Goal: Task Accomplishment & Management: Complete application form

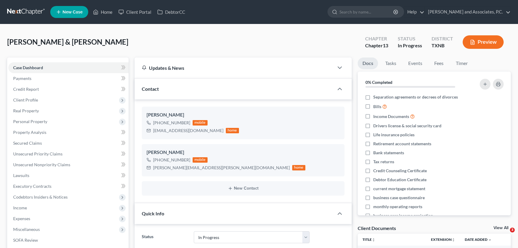
select select "7"
select select "0"
click at [109, 13] on link "Home" at bounding box center [102, 12] width 25 height 11
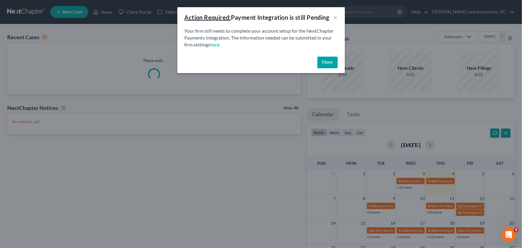
click at [326, 60] on button "Close" at bounding box center [327, 62] width 20 height 12
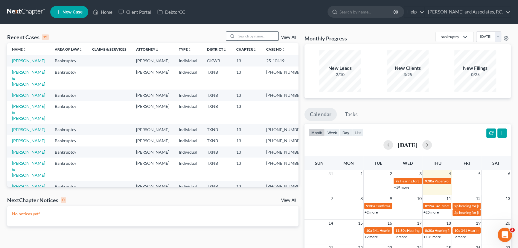
click at [244, 36] on input "search" at bounding box center [257, 36] width 42 height 9
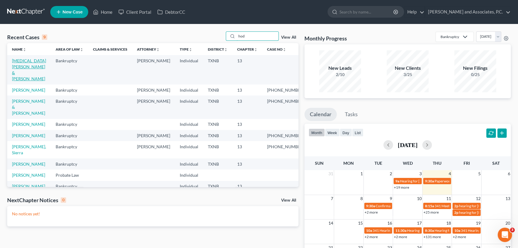
type input "hod"
click at [16, 63] on link "[MEDICAL_DATA][PERSON_NAME] & [PERSON_NAME]" at bounding box center [29, 69] width 34 height 23
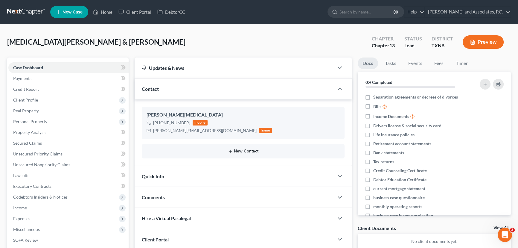
click at [224, 149] on button "New Contact" at bounding box center [242, 151] width 193 height 5
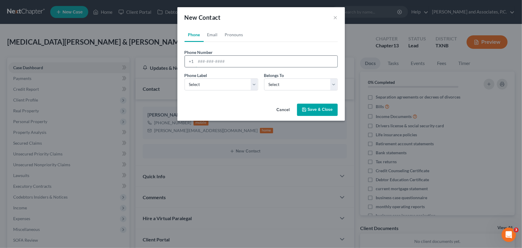
click at [208, 59] on input "tel" at bounding box center [266, 61] width 141 height 11
type input "9409235009"
click at [235, 89] on select "Select Mobile Home Work Other" at bounding box center [221, 84] width 74 height 12
select select "0"
click at [184, 78] on select "Select Mobile Home Work Other" at bounding box center [221, 84] width 74 height 12
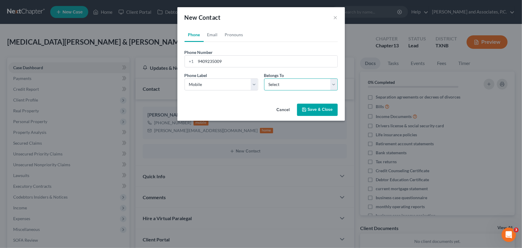
click at [293, 82] on select "Select Client Spouse Other" at bounding box center [301, 84] width 74 height 12
select select "1"
click at [264, 78] on select "Select Client Spouse Other" at bounding box center [301, 84] width 74 height 12
select select "1"
click at [211, 34] on link "Email" at bounding box center [213, 35] width 18 height 14
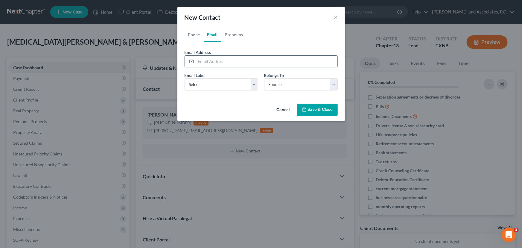
click at [210, 63] on input "email" at bounding box center [266, 61] width 141 height 11
type input "[EMAIL_ADDRESS][DOMAIN_NAME]"
click at [213, 88] on select "Select Home Work Other" at bounding box center [221, 84] width 74 height 12
select select "0"
click at [184, 78] on select "Select Home Work Other" at bounding box center [221, 84] width 74 height 12
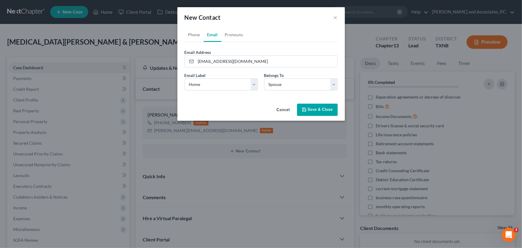
click at [312, 108] on button "Save & Close" at bounding box center [317, 109] width 41 height 13
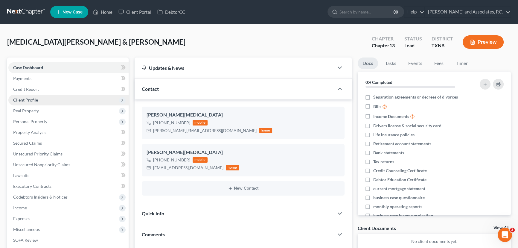
click at [19, 97] on span "Client Profile" at bounding box center [25, 99] width 25 height 5
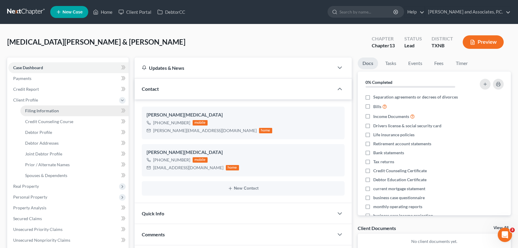
click at [33, 108] on span "Filing Information" at bounding box center [42, 110] width 34 height 5
select select "1"
select select "3"
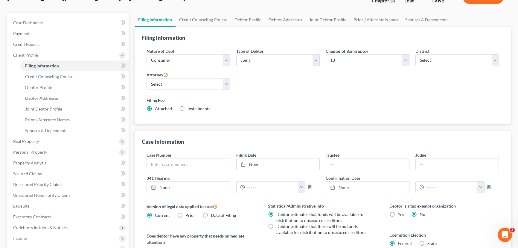
scroll to position [54, 0]
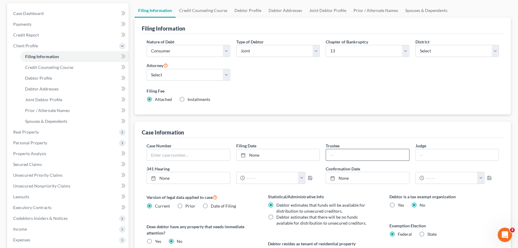
click at [360, 156] on input "text" at bounding box center [367, 154] width 83 height 11
type input "[PERSON_NAME]"
click at [437, 155] on input "text" at bounding box center [457, 154] width 83 height 11
type input "[PERSON_NAME]"
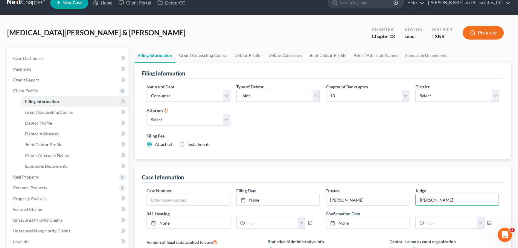
scroll to position [0, 0]
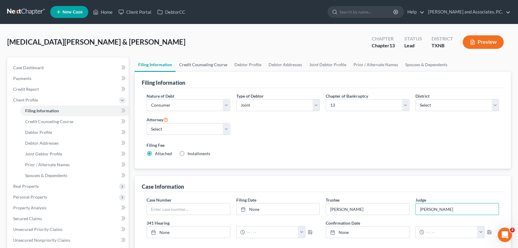
click at [195, 67] on link "Credit Counseling Course" at bounding box center [202, 64] width 55 height 14
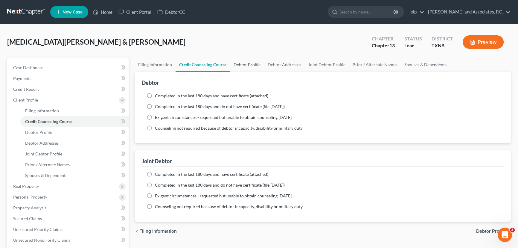
click at [242, 66] on link "Debtor Profile" at bounding box center [247, 64] width 34 height 14
select select "1"
select select "0"
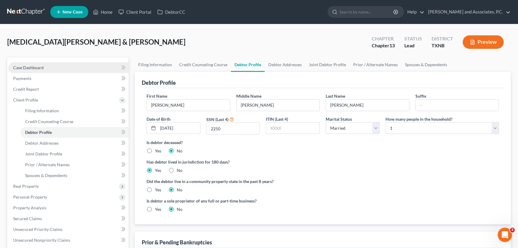
click at [30, 68] on span "Case Dashboard" at bounding box center [28, 67] width 30 height 5
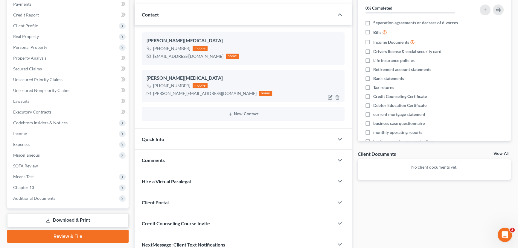
scroll to position [49, 0]
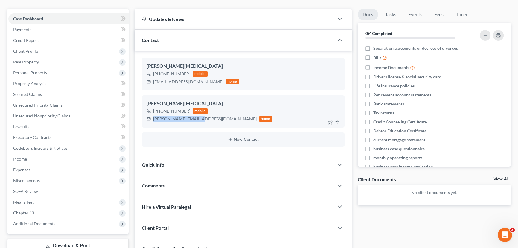
drag, startPoint x: 198, startPoint y: 117, endPoint x: 152, endPoint y: 119, distance: 45.2
click at [152, 119] on div "[PERSON_NAME][EMAIL_ADDRESS][DOMAIN_NAME] home" at bounding box center [209, 119] width 126 height 8
copy div "[PERSON_NAME][EMAIL_ADDRESS][DOMAIN_NAME]"
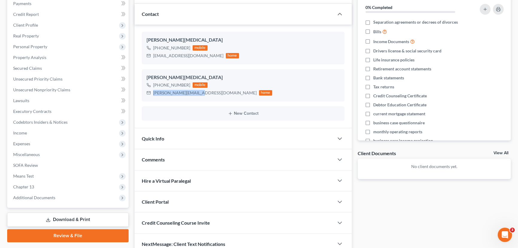
scroll to position [103, 0]
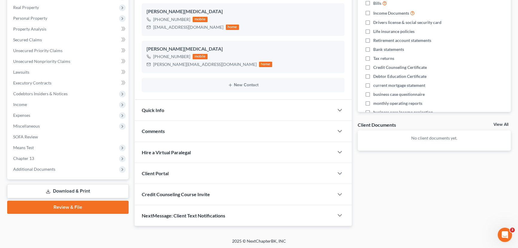
click at [166, 171] on span "Client Portal" at bounding box center [155, 173] width 27 height 6
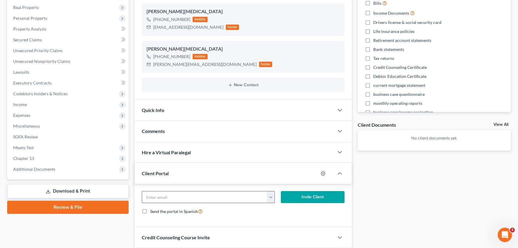
click at [174, 195] on input "email" at bounding box center [204, 196] width 125 height 11
paste input "[PERSON_NAME][EMAIL_ADDRESS][DOMAIN_NAME]"
type input "[PERSON_NAME][EMAIL_ADDRESS][DOMAIN_NAME]"
click at [327, 197] on button "Invite Client" at bounding box center [313, 197] width 64 height 12
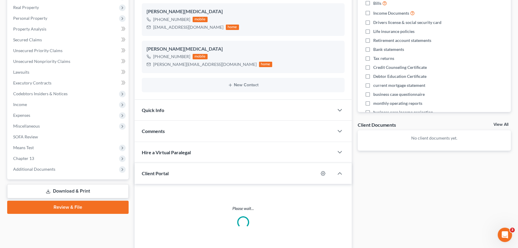
scroll to position [140, 0]
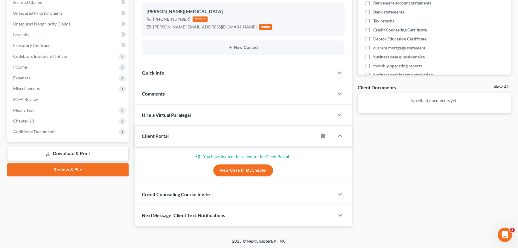
click at [208, 215] on span "NextMessage: Client Text Notifications" at bounding box center [183, 215] width 83 height 6
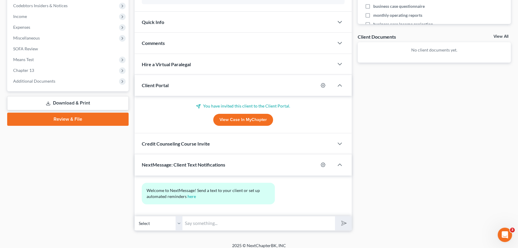
scroll to position [195, 0]
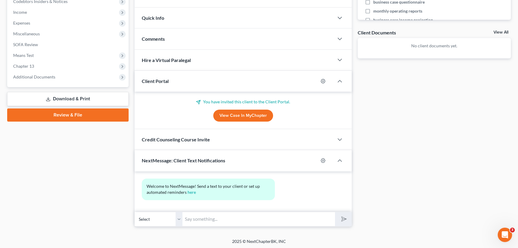
click at [176, 213] on select "Select [PHONE_NUMBER] - [PERSON_NAME][MEDICAL_DATA] [PHONE_NUMBER] - [PERSON_NA…" at bounding box center [159, 218] width 48 height 15
click at [135, 211] on select "Select [PHONE_NUMBER] - [PERSON_NAME][MEDICAL_DATA] [PHONE_NUMBER] - [PERSON_NA…" at bounding box center [159, 218] width 48 height 15
click at [204, 221] on input "text" at bounding box center [258, 218] width 152 height 15
type input "[PERSON_NAME][MEDICAL_DATA], I emailed you a link for the credit counseling."
click at [335, 212] on button "submit" at bounding box center [343, 219] width 16 height 14
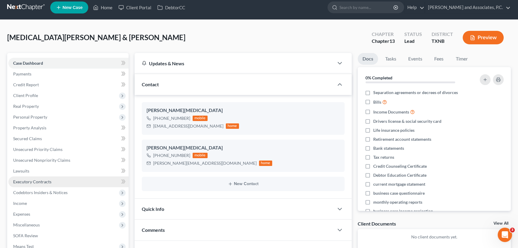
scroll to position [0, 0]
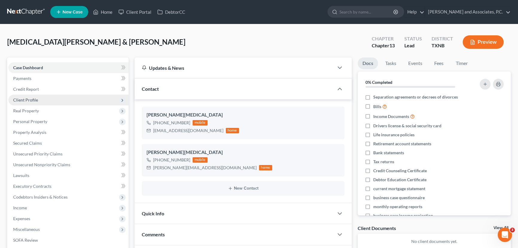
click at [38, 102] on span "Client Profile" at bounding box center [68, 99] width 120 height 11
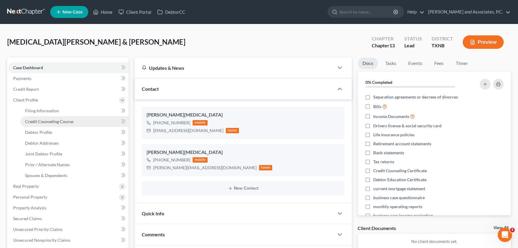
click at [50, 120] on span "Credit Counseling Course" at bounding box center [49, 121] width 48 height 5
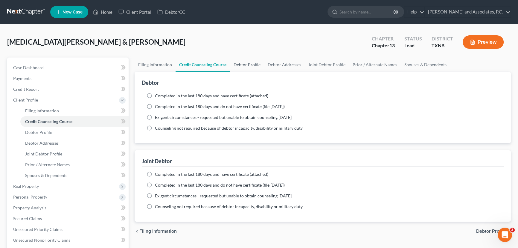
click at [245, 66] on link "Debtor Profile" at bounding box center [247, 64] width 34 height 14
select select "1"
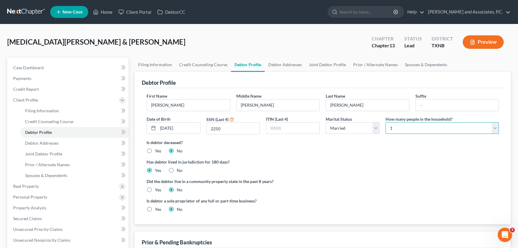
click at [446, 126] on select "Select 1 2 3 4 5 6 7 8 9 10 11 12 13 14 15 16 17 18 19 20" at bounding box center [441, 128] width 113 height 12
select select "1"
click at [385, 122] on select "Select 1 2 3 4 5 6 7 8 9 10 11 12 13 14 15 16 17 18 19 20" at bounding box center [441, 128] width 113 height 12
click at [288, 67] on link "Debtor Addresses" at bounding box center [285, 64] width 41 height 14
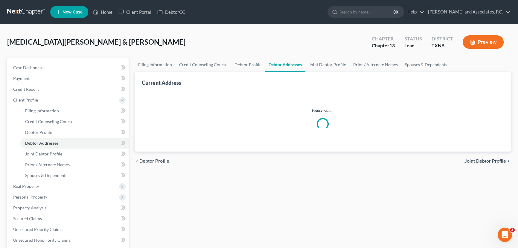
select select "0"
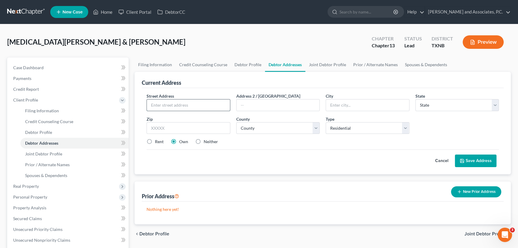
click at [180, 106] on input "text" at bounding box center [188, 104] width 83 height 11
type input "[STREET_ADDRESS]"
type input "76360"
type input "Electra"
select select "45"
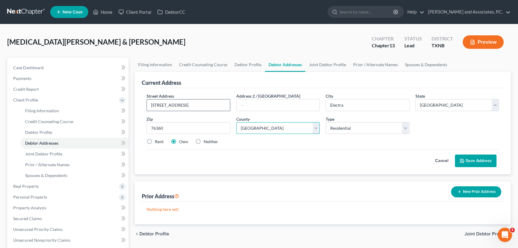
select select "242"
click at [155, 139] on label "Rent" at bounding box center [159, 141] width 9 height 6
click at [157, 139] on input "Rent" at bounding box center [159, 140] width 4 height 4
radio input "true"
click at [477, 159] on button "Save Address" at bounding box center [476, 160] width 42 height 13
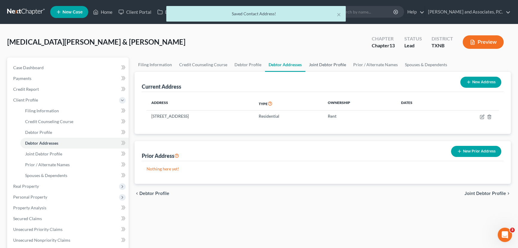
click at [322, 65] on link "Joint Debtor Profile" at bounding box center [327, 64] width 44 height 14
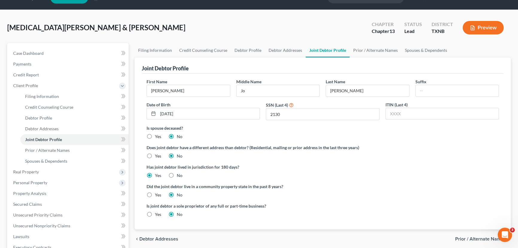
scroll to position [27, 0]
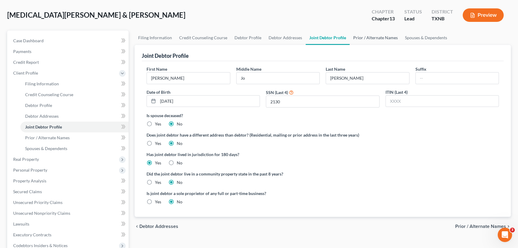
click at [368, 39] on link "Prior / Alternate Names" at bounding box center [375, 37] width 52 height 14
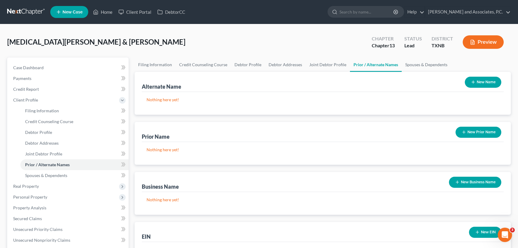
click at [473, 132] on button "New Prior Name" at bounding box center [478, 131] width 46 height 11
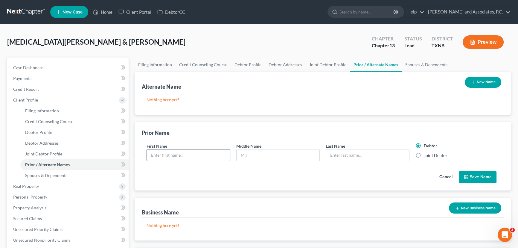
click at [168, 153] on input "text" at bounding box center [188, 154] width 83 height 11
type input "[PERSON_NAME]"
type input "Jo"
type input "[PERSON_NAME]"
click at [424, 154] on label "Joint Debtor" at bounding box center [436, 155] width 24 height 6
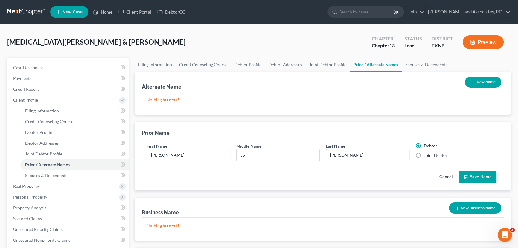
click at [426, 154] on input "Joint Debtor" at bounding box center [428, 154] width 4 height 4
radio input "true"
radio input "false"
click at [468, 172] on button "Save Name" at bounding box center [477, 177] width 37 height 13
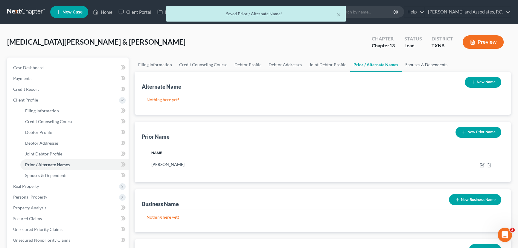
click at [404, 65] on link "Spouses & Dependents" at bounding box center [425, 64] width 49 height 14
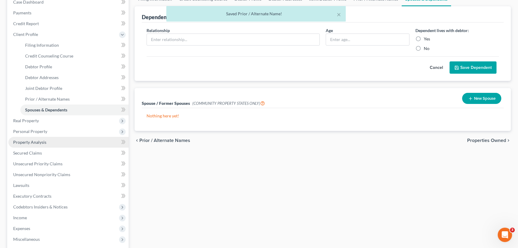
scroll to position [81, 0]
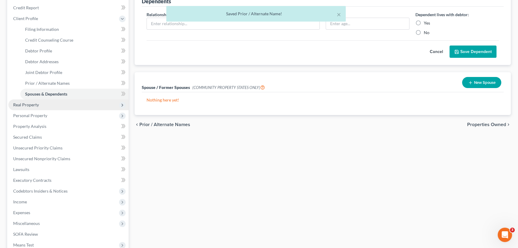
click at [41, 107] on span "Real Property" at bounding box center [68, 104] width 120 height 11
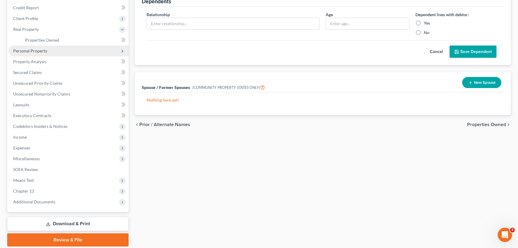
click at [45, 46] on span "Personal Property" at bounding box center [68, 50] width 120 height 11
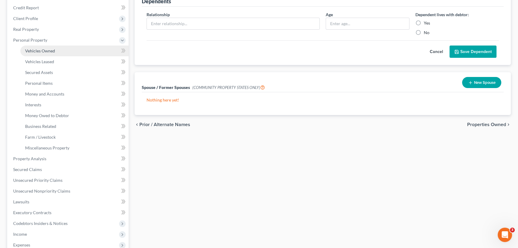
click at [41, 54] on link "Vehicles Owned" at bounding box center [74, 50] width 108 height 11
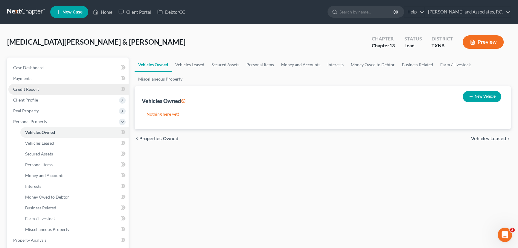
click at [24, 90] on span "Credit Report" at bounding box center [26, 88] width 26 height 5
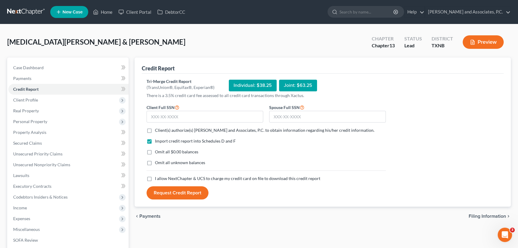
click at [155, 130] on label "Client(s) authorize(s) [PERSON_NAME] and Associates, P.C. to obtain information…" at bounding box center [264, 130] width 219 height 6
click at [157, 130] on input "Client(s) authorize(s) [PERSON_NAME] and Associates, P.C. to obtain information…" at bounding box center [159, 129] width 4 height 4
checkbox input "true"
click at [155, 151] on label "Omit all $0.00 balances" at bounding box center [176, 152] width 43 height 6
click at [157, 151] on input "Omit all $0.00 balances" at bounding box center [159, 151] width 4 height 4
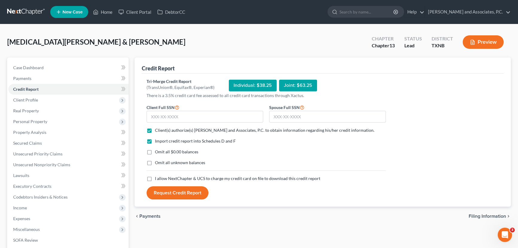
checkbox input "true"
click at [155, 177] on label "I allow NextChapter & UCS to charge my credit card on file to download this cre…" at bounding box center [237, 178] width 165 height 6
click at [157, 177] on input "I allow NextChapter & UCS to charge my credit card on file to download this cre…" at bounding box center [159, 177] width 4 height 4
checkbox input "true"
click at [177, 120] on input "text" at bounding box center [204, 117] width 117 height 12
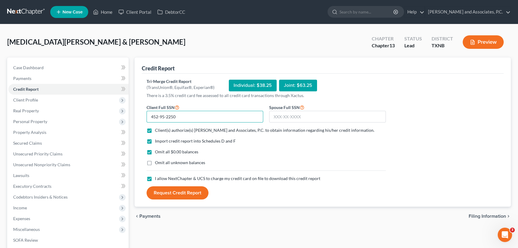
type input "452-95-2250"
type input "629-48-2130"
click at [193, 194] on button "Request Credit Report" at bounding box center [177, 192] width 62 height 13
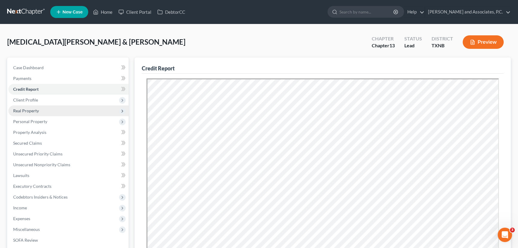
click at [23, 109] on span "Real Property" at bounding box center [26, 110] width 26 height 5
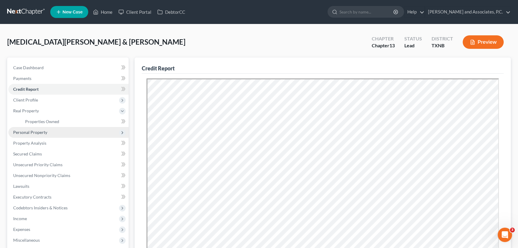
click at [33, 131] on span "Personal Property" at bounding box center [30, 131] width 34 height 5
click at [38, 131] on span "Vehicles Owned" at bounding box center [40, 131] width 30 height 5
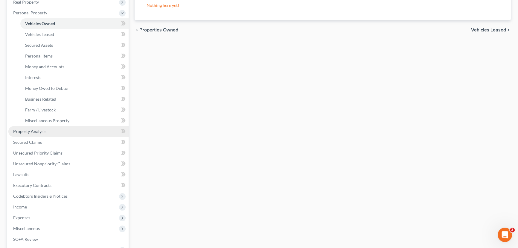
click at [47, 132] on link "Property Analysis" at bounding box center [68, 131] width 120 height 11
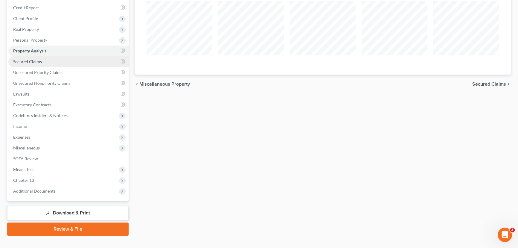
click at [27, 63] on span "Secured Claims" at bounding box center [27, 61] width 29 height 5
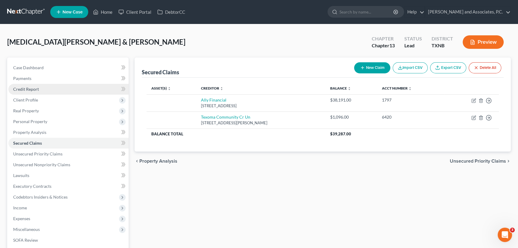
click at [35, 88] on span "Credit Report" at bounding box center [26, 88] width 26 height 5
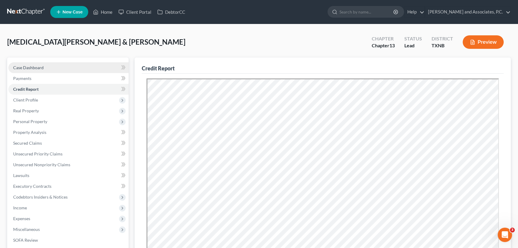
click at [30, 69] on span "Case Dashboard" at bounding box center [28, 67] width 30 height 5
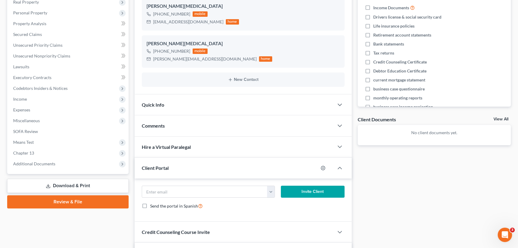
scroll to position [245, 0]
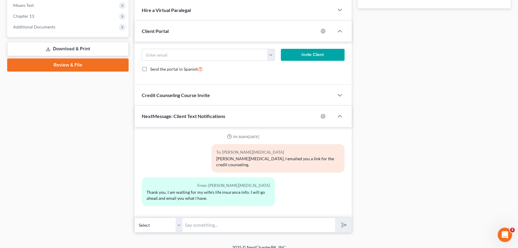
click at [215, 217] on input "text" at bounding box center [258, 224] width 152 height 15
click at [406, 173] on div "Docs Tasks Events Fees Timer 0% Completed Nothing here yet! Separation agreemen…" at bounding box center [434, 22] width 159 height 420
click at [248, 217] on input "text" at bounding box center [258, 224] width 152 height 15
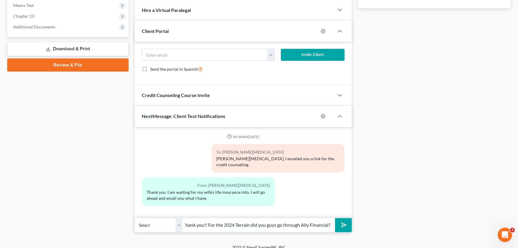
scroll to position [0, 4]
type input "Thank you!! For the 2024 Terrain did you guys go through Ally Financial?"
click at [335, 218] on button "submit" at bounding box center [343, 225] width 16 height 14
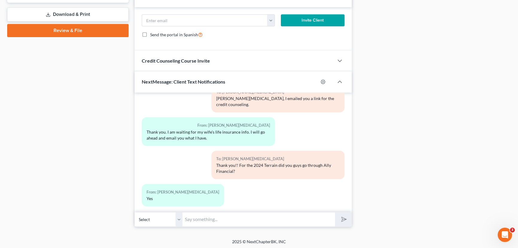
scroll to position [280, 0]
click at [192, 222] on input "text" at bounding box center [258, 218] width 152 height 15
type input "Thank you."
click at [335, 212] on button "submit" at bounding box center [343, 219] width 16 height 14
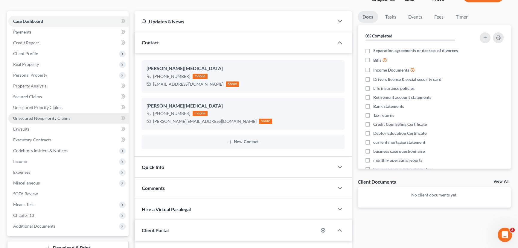
scroll to position [35, 0]
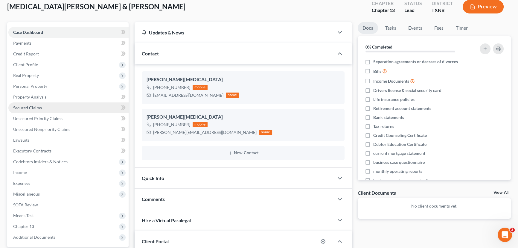
click at [52, 110] on link "Secured Claims" at bounding box center [68, 107] width 120 height 11
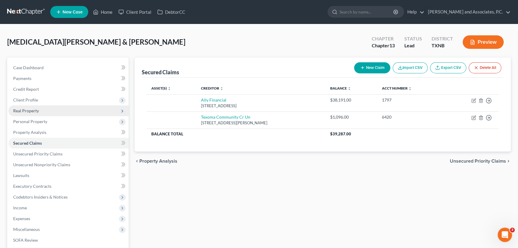
click at [40, 111] on span "Real Property" at bounding box center [68, 110] width 120 height 11
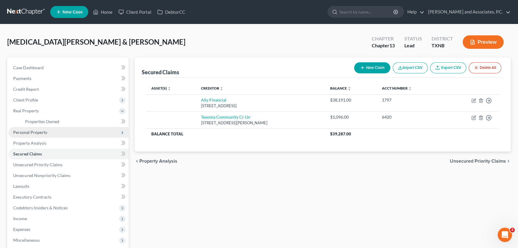
click at [37, 130] on span "Personal Property" at bounding box center [30, 131] width 34 height 5
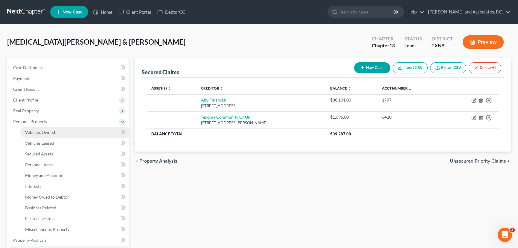
click at [39, 131] on span "Vehicles Owned" at bounding box center [40, 131] width 30 height 5
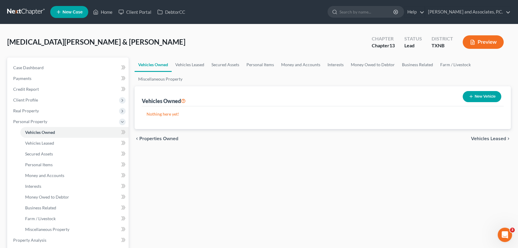
click at [488, 96] on button "New Vehicle" at bounding box center [481, 96] width 39 height 11
select select "0"
select select "2"
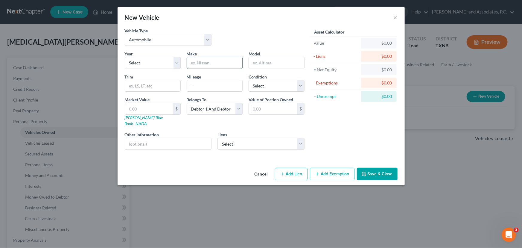
click at [204, 65] on input "text" at bounding box center [214, 62] width 55 height 11
click at [166, 66] on select "Select 2026 2025 2024 2023 2022 2021 2020 2019 2018 2017 2016 2015 2014 2013 20…" at bounding box center [153, 63] width 56 height 12
select select "2"
click at [125, 57] on select "Select 2026 2025 2024 2023 2022 2021 2020 2019 2018 2017 2016 2015 2014 2013 20…" at bounding box center [153, 63] width 56 height 12
type input "GMC"
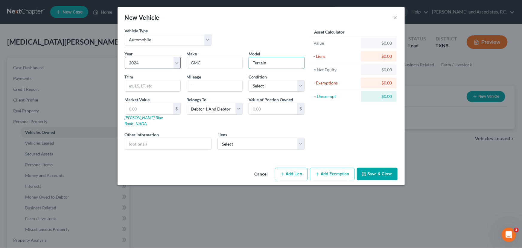
type input "Terrain"
type input "AT4"
click at [196, 87] on input "23540" at bounding box center [214, 85] width 55 height 11
type input "23,540"
click at [266, 83] on select "Select Excellent Very Good Good Fair Poor" at bounding box center [276, 86] width 56 height 12
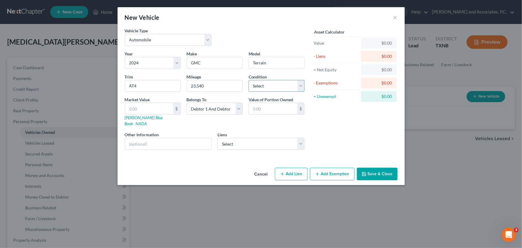
select select "1"
click at [248, 80] on select "Select Excellent Very Good Good Fair Poor" at bounding box center [276, 86] width 56 height 12
click at [245, 138] on select "Select Ally Financial - $38,191.00 Texoma Community Cr Un - $1,096.00" at bounding box center [260, 144] width 87 height 12
select select "0"
click at [217, 138] on select "Select Ally Financial - $38,191.00 Texoma Community Cr Un - $1,096.00" at bounding box center [260, 144] width 87 height 12
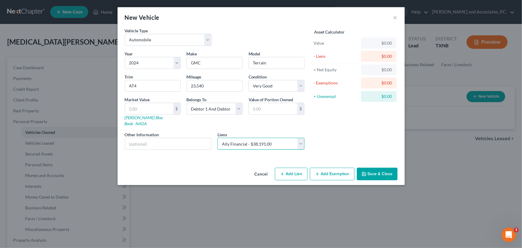
select select
select select "23"
select select "2"
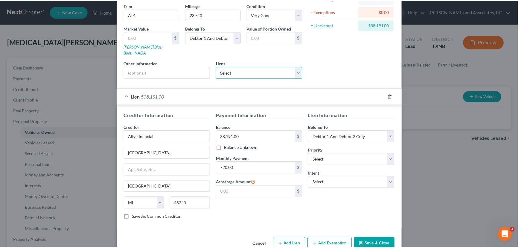
scroll to position [79, 0]
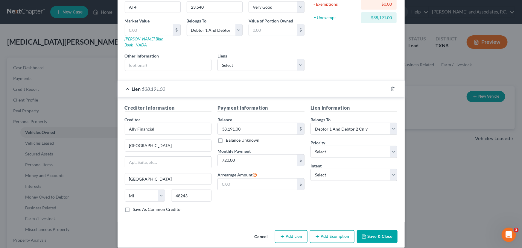
click at [372, 230] on button "Save & Close" at bounding box center [377, 236] width 41 height 13
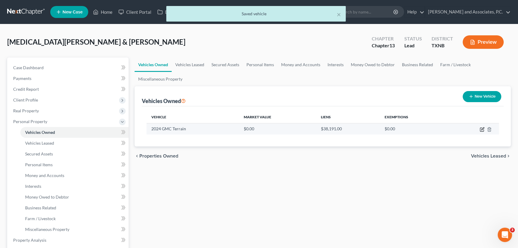
click at [482, 128] on icon "button" at bounding box center [482, 128] width 3 height 3
select select "0"
select select "2"
select select "1"
select select "2"
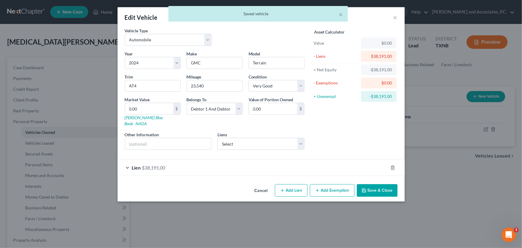
click at [388, 184] on button "Save & Close" at bounding box center [377, 190] width 41 height 13
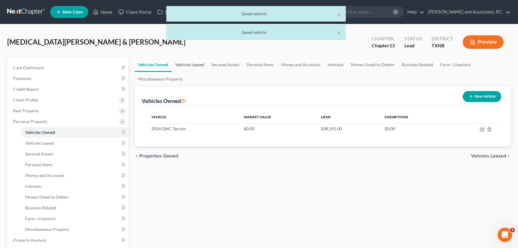
click at [198, 61] on link "Vehicles Leased" at bounding box center [190, 64] width 36 height 14
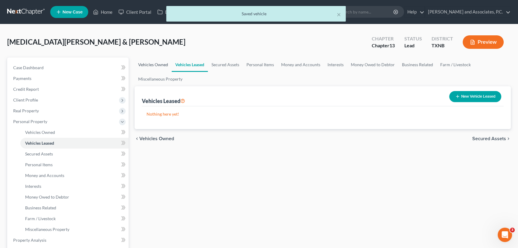
click at [169, 64] on link "Vehicles Owned" at bounding box center [153, 64] width 37 height 14
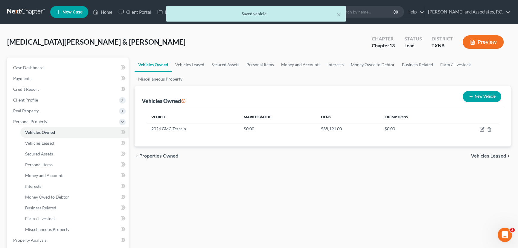
click at [470, 96] on icon "button" at bounding box center [470, 96] width 5 height 5
select select "0"
select select "2"
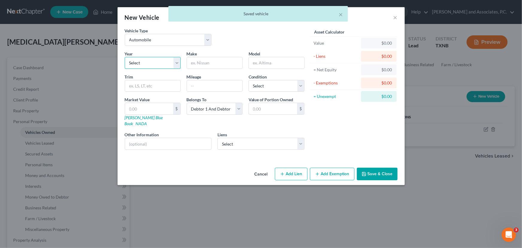
click at [151, 66] on select "Select 2026 2025 2024 2023 2022 2021 2020 2019 2018 2017 2016 2015 2014 2013 20…" at bounding box center [153, 63] width 56 height 12
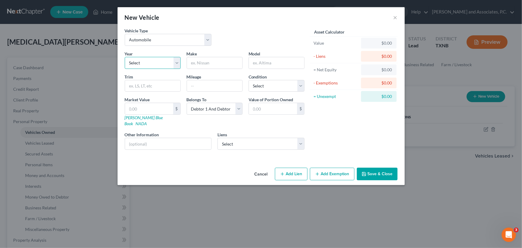
select select "22"
click at [125, 57] on select "Select 2026 2025 2024 2023 2022 2021 2020 2019 2018 2017 2016 2015 2014 2013 20…" at bounding box center [153, 63] width 56 height 12
click at [194, 56] on label "Make *" at bounding box center [192, 54] width 10 height 6
click at [193, 58] on input "text" at bounding box center [214, 62] width 55 height 11
type input "Jeep"
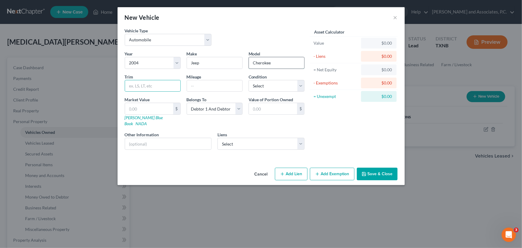
click at [293, 62] on input "Cherokee" at bounding box center [276, 62] width 55 height 11
type input "Cherokee Laredo"
type input "164,075"
click at [282, 80] on select "Select Excellent Very Good Good Fair Poor" at bounding box center [276, 86] width 56 height 12
select select "3"
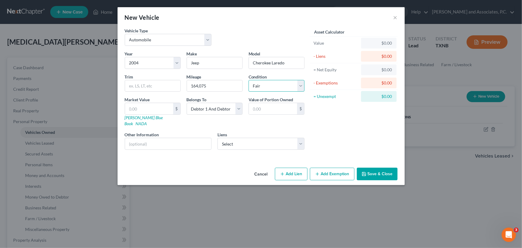
click at [248, 80] on select "Select Excellent Very Good Good Fair Poor" at bounding box center [276, 86] width 56 height 12
click at [381, 171] on button "Save & Close" at bounding box center [377, 173] width 41 height 13
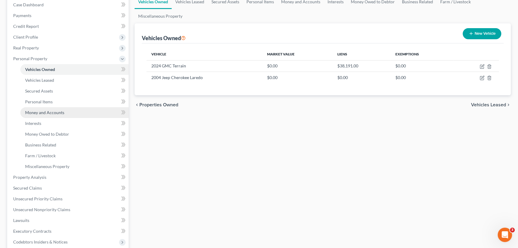
scroll to position [81, 0]
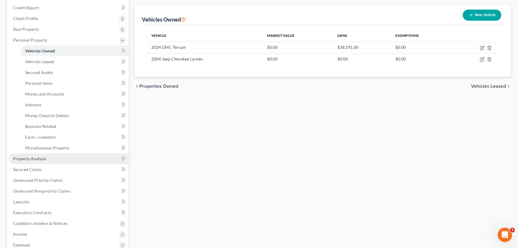
click at [48, 160] on link "Property Analysis" at bounding box center [68, 158] width 120 height 11
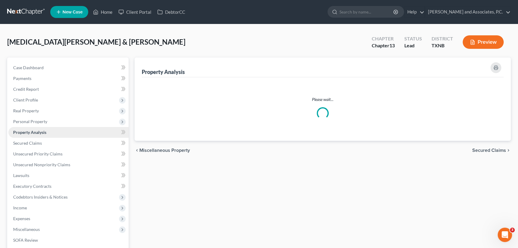
click at [51, 127] on link "Property Analysis" at bounding box center [68, 132] width 120 height 11
click at [51, 125] on span "Personal Property" at bounding box center [68, 121] width 120 height 11
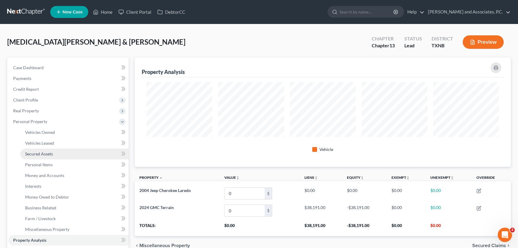
scroll to position [109, 376]
click at [54, 164] on link "Personal Items" at bounding box center [74, 164] width 108 height 11
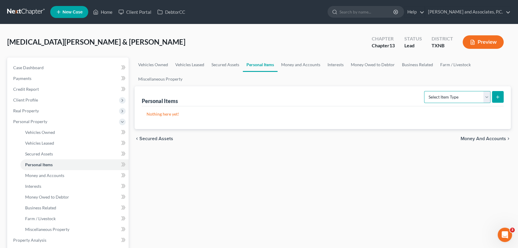
click at [469, 97] on select "Select Item Type Clothing Collectibles Of Value Electronics Firearms Household …" at bounding box center [457, 97] width 66 height 12
select select "household_goods"
click at [424, 91] on select "Select Item Type Clothing Collectibles Of Value Electronics Firearms Household …" at bounding box center [457, 97] width 66 height 12
click at [495, 97] on icon "submit" at bounding box center [497, 96] width 5 height 5
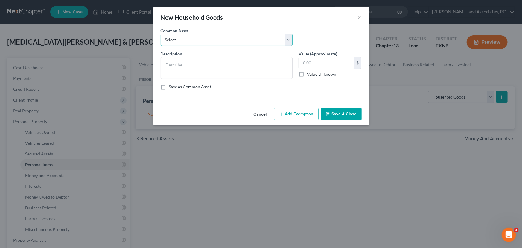
drag, startPoint x: 248, startPoint y: 39, endPoint x: 248, endPoint y: 45, distance: 5.7
click at [248, 39] on select "Select household goods & furnishings household goods & furnishings" at bounding box center [227, 40] width 132 height 12
select select "0"
click at [161, 34] on select "Select household goods & furnishings household goods & furnishings" at bounding box center [227, 40] width 132 height 12
type textarea "household goods & furnishings"
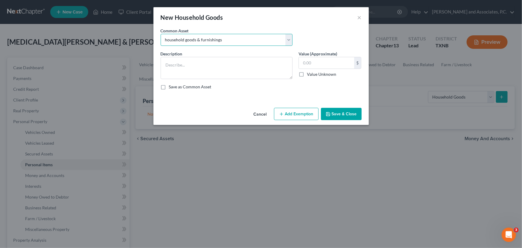
type input "4,000.00"
click at [346, 113] on button "Save & Close" at bounding box center [341, 114] width 41 height 13
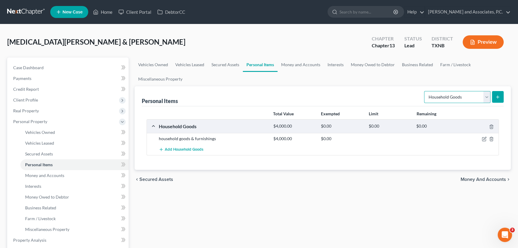
click at [477, 96] on select "Select Item Type Clothing Collectibles Of Value Electronics Firearms Household …" at bounding box center [457, 97] width 66 height 12
select select "clothing"
click at [424, 91] on select "Select Item Type Clothing Collectibles Of Value Electronics Firearms Household …" at bounding box center [457, 97] width 66 height 12
click at [501, 97] on button "submit" at bounding box center [498, 97] width 12 height 12
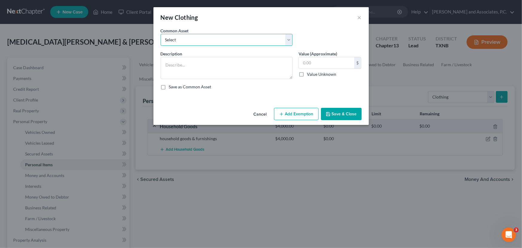
drag, startPoint x: 260, startPoint y: 40, endPoint x: 260, endPoint y: 45, distance: 5.1
click at [260, 40] on select "Select personal clothing personal clothing personal clothing" at bounding box center [227, 40] width 132 height 12
select select "1"
click at [161, 34] on select "Select personal clothing personal clothing personal clothing" at bounding box center [227, 40] width 132 height 12
type textarea "personal clothing"
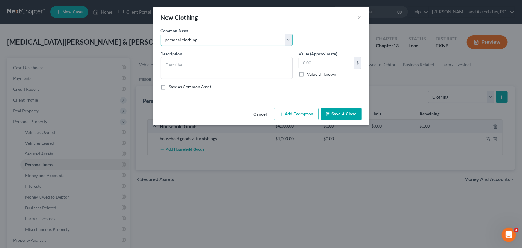
type input "500.00"
click at [348, 114] on button "Save & Close" at bounding box center [341, 114] width 41 height 13
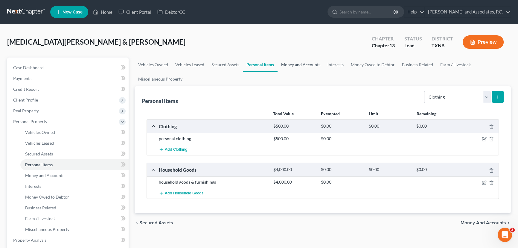
click at [286, 64] on link "Money and Accounts" at bounding box center [300, 64] width 46 height 14
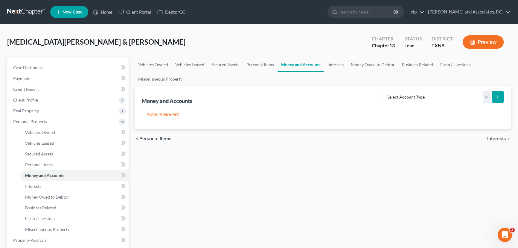
click at [330, 64] on link "Interests" at bounding box center [335, 64] width 23 height 14
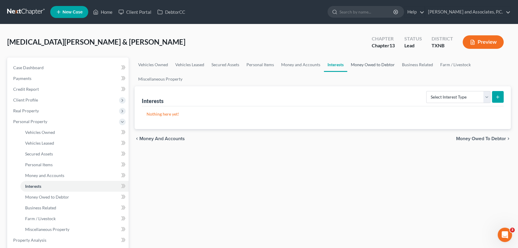
click at [377, 63] on link "Money Owed to Debtor" at bounding box center [372, 64] width 51 height 14
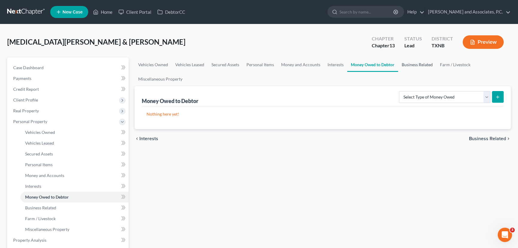
click at [410, 65] on link "Business Related" at bounding box center [417, 64] width 38 height 14
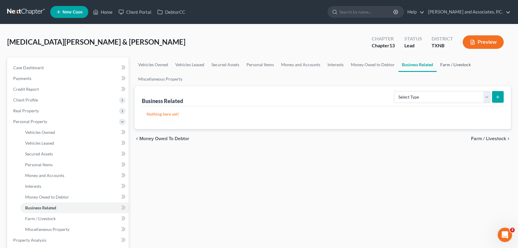
click at [464, 64] on link "Farm / Livestock" at bounding box center [455, 64] width 38 height 14
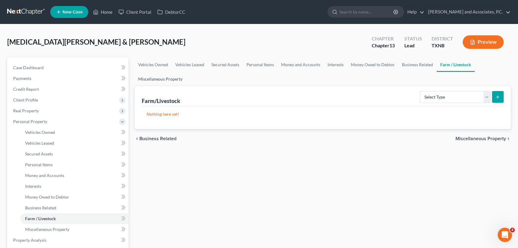
click at [158, 82] on link "Miscellaneous Property" at bounding box center [160, 79] width 51 height 14
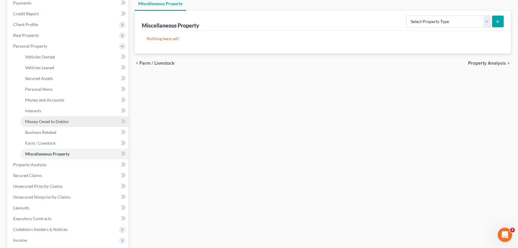
scroll to position [109, 0]
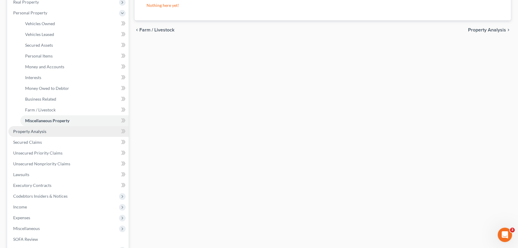
click at [56, 134] on link "Property Analysis" at bounding box center [68, 131] width 120 height 11
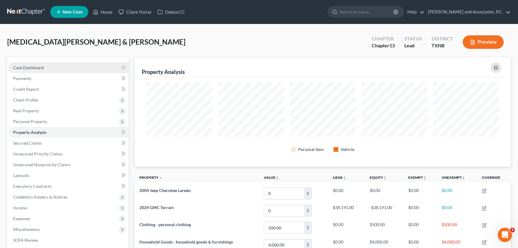
click at [55, 62] on link "Case Dashboard" at bounding box center [68, 67] width 120 height 11
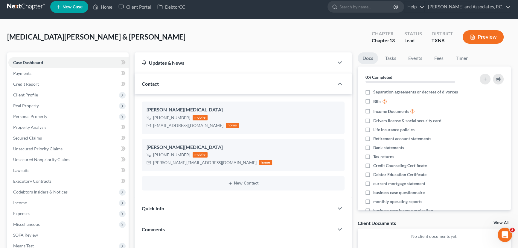
scroll to position [136, 0]
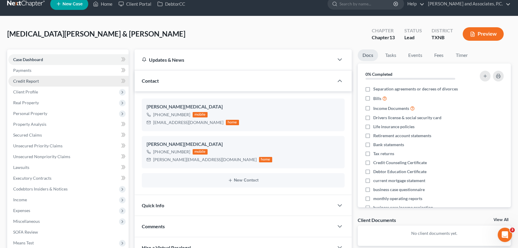
click at [75, 83] on link "Credit Report" at bounding box center [68, 81] width 120 height 11
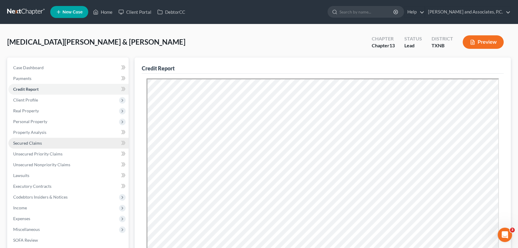
click at [36, 144] on span "Secured Claims" at bounding box center [27, 142] width 29 height 5
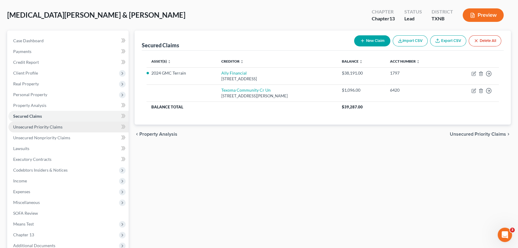
click at [39, 123] on link "Unsecured Priority Claims" at bounding box center [68, 126] width 120 height 11
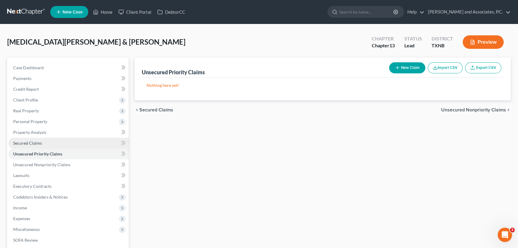
click at [32, 144] on span "Secured Claims" at bounding box center [27, 142] width 29 height 5
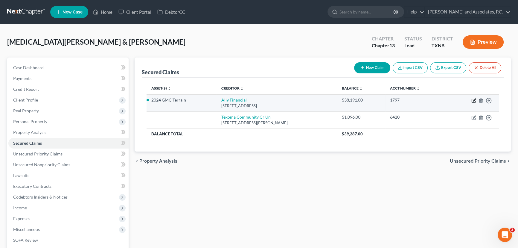
click at [474, 100] on icon "button" at bounding box center [473, 100] width 5 height 5
select select "23"
select select "4"
select select "2"
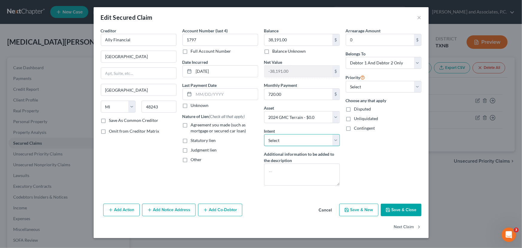
click at [307, 140] on select "Select Surrender Redeem Reaffirm Avoid Other" at bounding box center [302, 140] width 76 height 12
select select "0"
click at [264, 134] on select "Select Surrender Redeem Reaffirm Avoid Other" at bounding box center [302, 140] width 76 height 12
click at [394, 205] on button "Save & Close" at bounding box center [401, 209] width 41 height 13
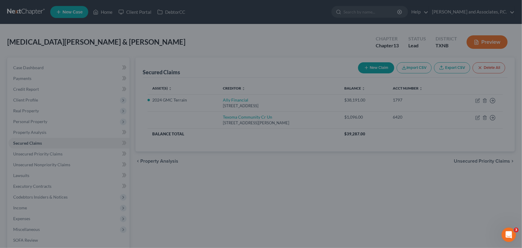
select select "4"
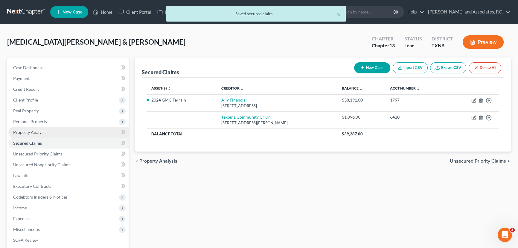
scroll to position [27, 0]
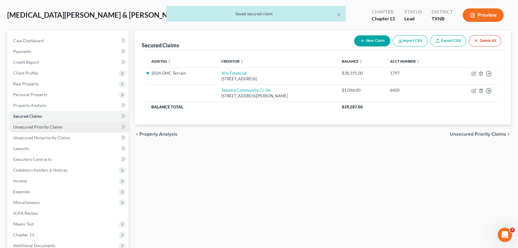
click at [48, 127] on span "Unsecured Priority Claims" at bounding box center [37, 126] width 49 height 5
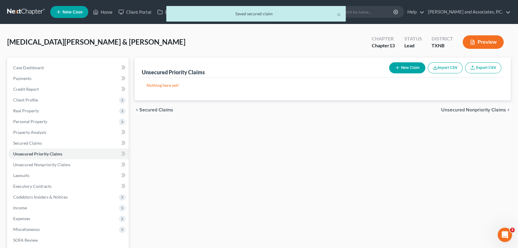
click at [408, 66] on button "New Claim" at bounding box center [407, 67] width 36 height 11
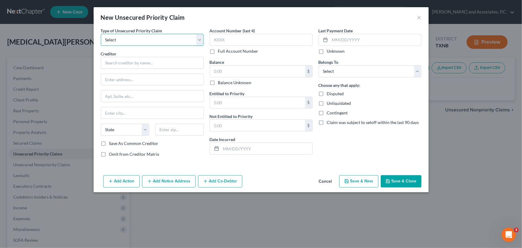
click at [140, 40] on select "Select Taxes & Other Government Units Domestic Support Obligations Extensions o…" at bounding box center [152, 40] width 103 height 12
select select "9"
click at [101, 34] on select "Select Taxes & Other Government Units Domestic Support Obligations Extensions o…" at bounding box center [152, 40] width 103 height 12
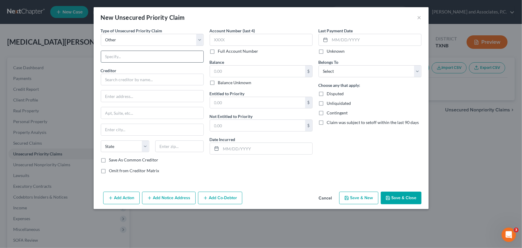
click at [130, 54] on input "text" at bounding box center [152, 56] width 102 height 11
type input "Attorney's Fees"
click at [127, 80] on input "text" at bounding box center [152, 80] width 103 height 12
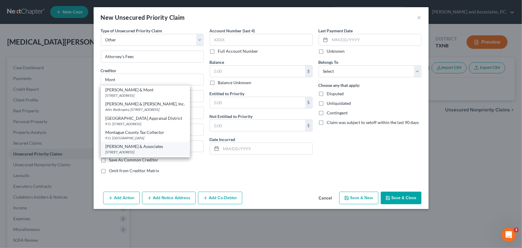
click at [120, 149] on div "[PERSON_NAME] & Associates" at bounding box center [146, 146] width 80 height 6
type input "[PERSON_NAME] & Associates"
type input "[STREET_ADDRESS]"
type input "[GEOGRAPHIC_DATA]"
select select "45"
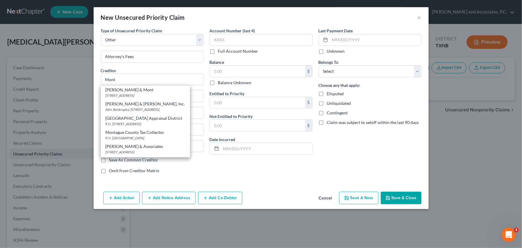
type input "76301"
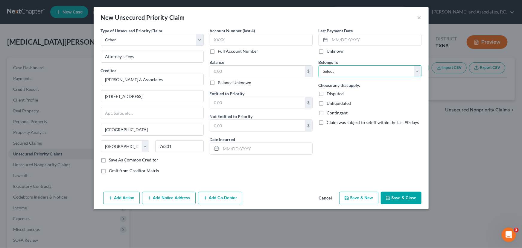
drag, startPoint x: 337, startPoint y: 71, endPoint x: 338, endPoint y: 76, distance: 5.5
click at [337, 71] on select "Select Debtor 1 Only Debtor 2 Only Debtor 1 And Debtor 2 Only At Least One Of T…" at bounding box center [369, 71] width 103 height 12
select select "2"
click at [318, 65] on select "Select Debtor 1 Only Debtor 2 Only Debtor 1 And Debtor 2 Only At Least One Of T…" at bounding box center [369, 71] width 103 height 12
click at [231, 71] on input "text" at bounding box center [257, 70] width 95 height 11
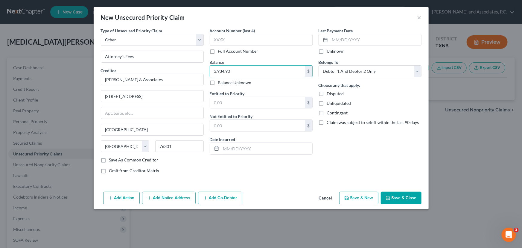
type input "3,934.90"
click at [411, 196] on button "Save & Close" at bounding box center [401, 197] width 41 height 13
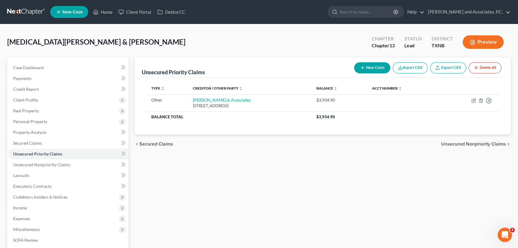
click at [369, 66] on button "New Claim" at bounding box center [372, 67] width 36 height 11
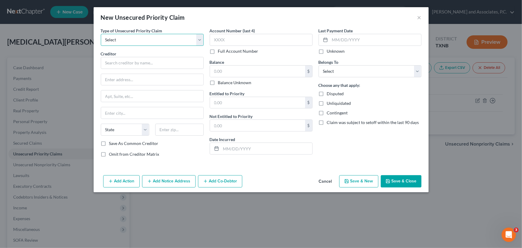
click at [144, 42] on select "Select Taxes & Other Government Units Domestic Support Obligations Extensions o…" at bounding box center [152, 40] width 103 height 12
select select "0"
click at [101, 34] on select "Select Taxes & Other Government Units Domestic Support Obligations Extensions o…" at bounding box center [152, 40] width 103 height 12
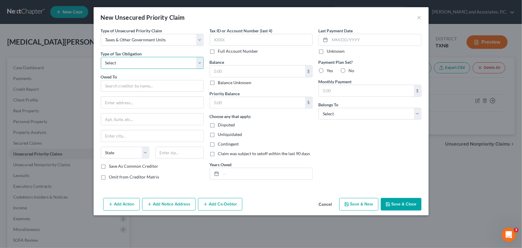
click at [124, 62] on select "Select Federal City State Franchise Tax Board Other" at bounding box center [152, 63] width 103 height 12
select select "4"
click at [101, 57] on select "Select Federal City State Franchise Tax Board Other" at bounding box center [152, 63] width 103 height 12
click at [114, 88] on input "text" at bounding box center [152, 86] width 103 height 12
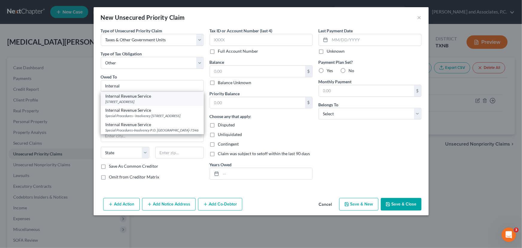
click at [113, 94] on div "Internal Revenue Service" at bounding box center [152, 96] width 93 height 6
type input "Internal Revenue Service"
type input "Po Box 7317"
type input "[GEOGRAPHIC_DATA]"
select select "39"
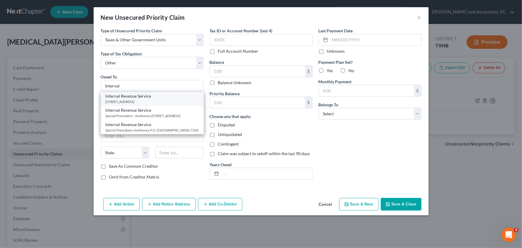
type input "19101"
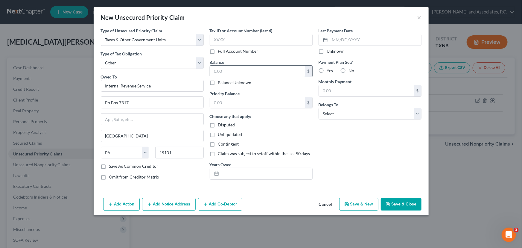
click at [232, 73] on input "text" at bounding box center [257, 70] width 95 height 11
type input "18,484.22"
click at [390, 201] on button "Save & Close" at bounding box center [401, 204] width 41 height 13
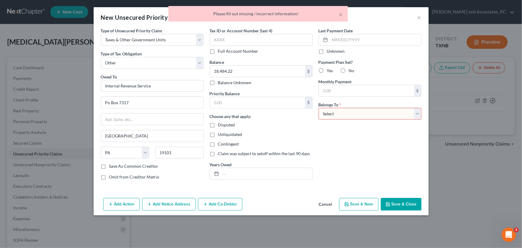
click at [359, 112] on select "Select Debtor 1 Only Debtor 2 Only Debtor 1 And Debtor 2 Only At Least One Of T…" at bounding box center [369, 114] width 103 height 12
select select "2"
click at [318, 108] on select "Select Debtor 1 Only Debtor 2 Only Debtor 1 And Debtor 2 Only At Least One Of T…" at bounding box center [369, 114] width 103 height 12
click at [400, 201] on button "Save & Close" at bounding box center [401, 204] width 41 height 13
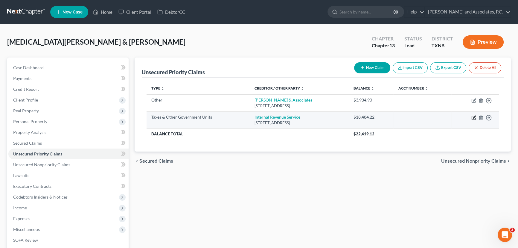
click at [473, 117] on icon "button" at bounding box center [473, 117] width 5 height 5
select select "4"
select select "39"
select select "2"
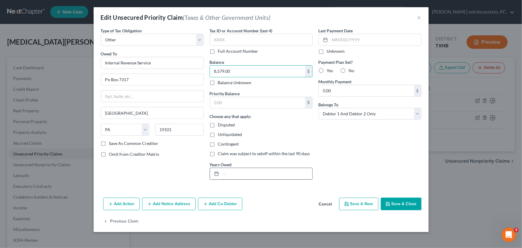
type input "8,579.00"
click at [271, 173] on input "text" at bounding box center [266, 173] width 91 height 11
type input "[DATE]-[DATE]"
click at [411, 202] on button "Save & Close" at bounding box center [401, 203] width 41 height 13
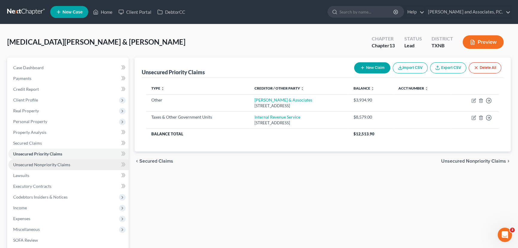
click at [59, 164] on span "Unsecured Nonpriority Claims" at bounding box center [41, 164] width 57 height 5
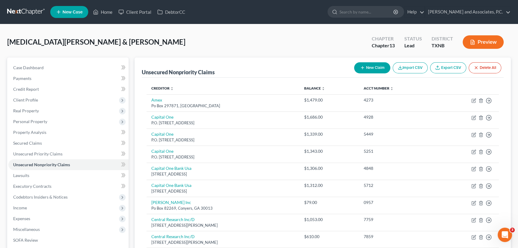
click at [378, 67] on button "New Claim" at bounding box center [372, 67] width 36 height 11
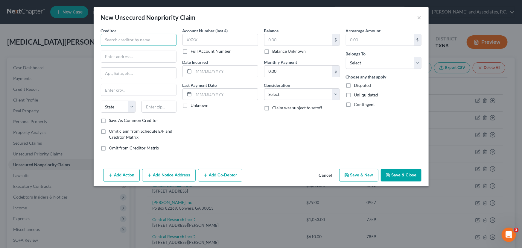
click at [135, 42] on input "text" at bounding box center [139, 40] width 76 height 12
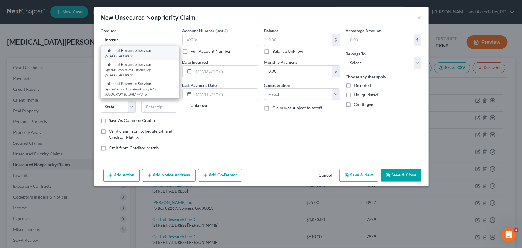
click at [131, 50] on div "Internal Revenue Service" at bounding box center [140, 50] width 69 height 6
type input "Internal Revenue Service"
type input "Po Box 7317"
type input "[GEOGRAPHIC_DATA]"
select select "39"
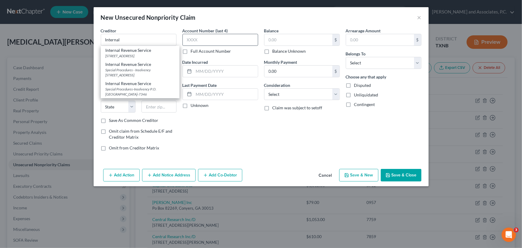
type input "19101"
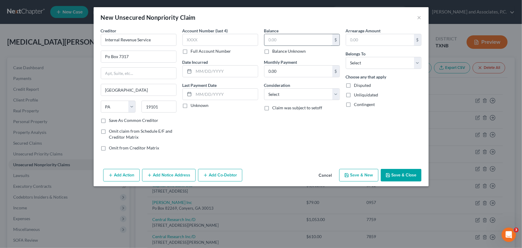
click at [275, 40] on input "text" at bounding box center [298, 39] width 68 height 11
type input "9,852.64"
click at [292, 96] on select "Select Cable / Satellite Services Collection Agency Credit Card Debt Debt Couns…" at bounding box center [302, 94] width 76 height 12
click at [379, 66] on select "Select Debtor 1 Only Debtor 2 Only Debtor 1 And Debtor 2 Only At Least One Of T…" at bounding box center [384, 63] width 76 height 12
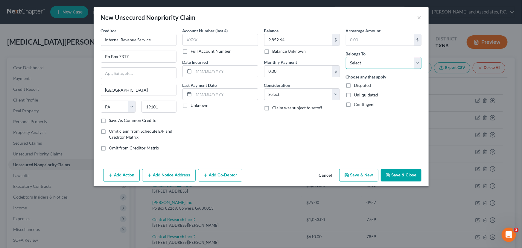
select select "2"
click at [346, 57] on select "Select Debtor 1 Only Debtor 2 Only Debtor 1 And Debtor 2 Only At Least One Of T…" at bounding box center [384, 63] width 76 height 12
click at [397, 173] on button "Save & Close" at bounding box center [401, 175] width 41 height 13
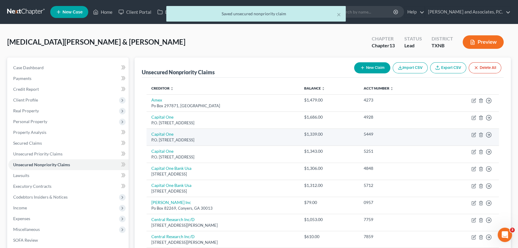
scroll to position [27, 0]
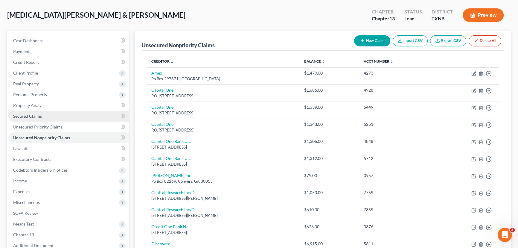
click at [53, 111] on link "Secured Claims" at bounding box center [68, 116] width 120 height 11
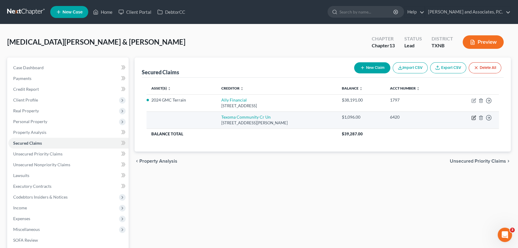
click at [472, 117] on icon "button" at bounding box center [473, 117] width 5 height 5
select select "45"
select select "0"
select select "2"
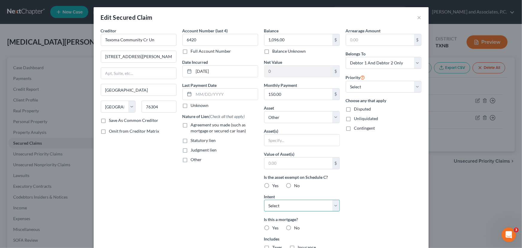
drag, startPoint x: 286, startPoint y: 203, endPoint x: 286, endPoint y: 211, distance: 8.1
click at [286, 203] on select "Select Surrender Redeem Reaffirm Avoid Other" at bounding box center [302, 205] width 76 height 12
select select "0"
click at [264, 199] on select "Select Surrender Redeem Reaffirm Avoid Other" at bounding box center [302, 205] width 76 height 12
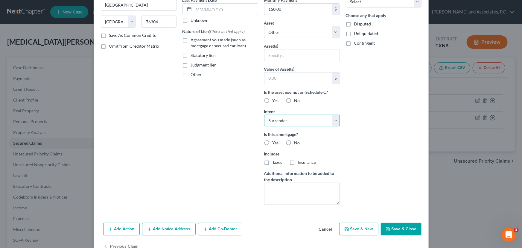
scroll to position [101, 0]
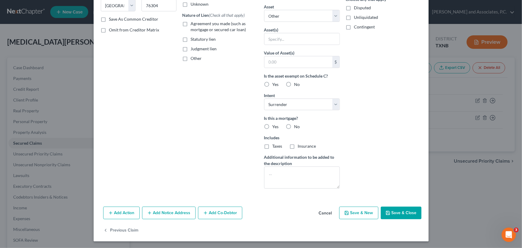
click at [294, 124] on label "No" at bounding box center [297, 126] width 6 height 6
click at [297, 124] on input "No" at bounding box center [299, 125] width 4 height 4
radio input "true"
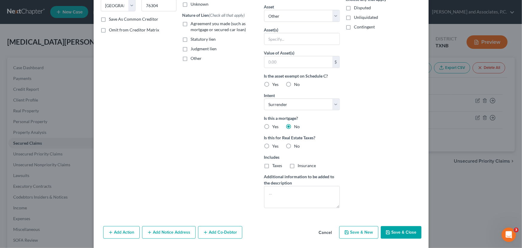
click at [294, 145] on label "No" at bounding box center [297, 146] width 6 height 6
click at [297, 145] on input "No" at bounding box center [299, 145] width 4 height 4
radio input "true"
click at [399, 229] on button "Save & Close" at bounding box center [401, 232] width 41 height 13
select select
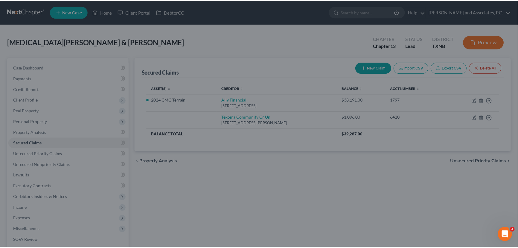
scroll to position [55, 0]
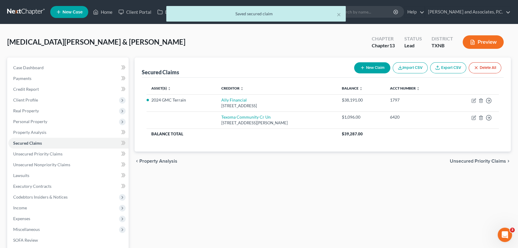
click at [366, 194] on div "Secured Claims New Claim Import CSV Export CSV Delete All Asset(s) expand_more …" at bounding box center [323, 186] width 382 height 259
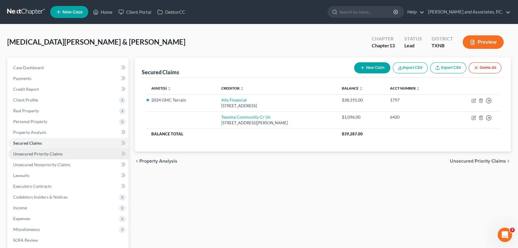
click at [27, 152] on span "Unsecured Priority Claims" at bounding box center [37, 153] width 49 height 5
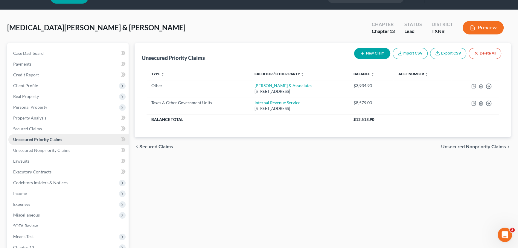
scroll to position [27, 0]
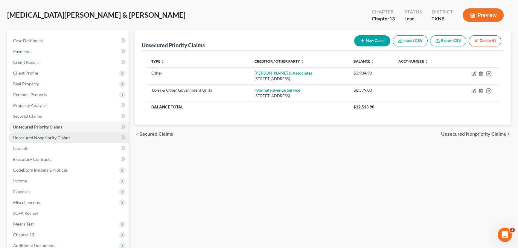
click at [26, 137] on span "Unsecured Nonpriority Claims" at bounding box center [41, 137] width 57 height 5
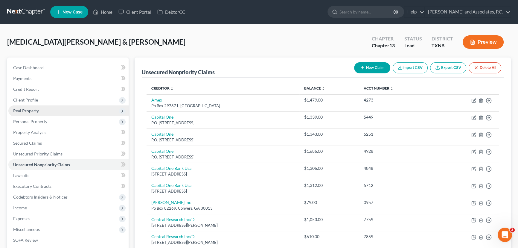
scroll to position [27, 0]
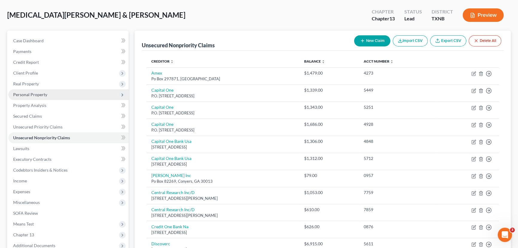
click at [38, 97] on span "Personal Property" at bounding box center [68, 94] width 120 height 11
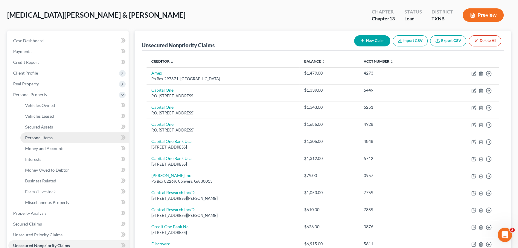
click at [37, 137] on span "Personal Items" at bounding box center [39, 137] width 28 height 5
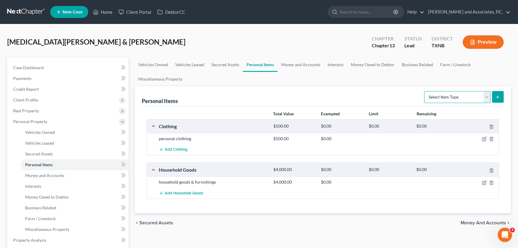
click at [455, 95] on select "Select Item Type Clothing Collectibles Of Value Electronics Firearms Household …" at bounding box center [457, 97] width 66 height 12
select select "firearms"
click at [424, 91] on select "Select Item Type Clothing Collectibles Of Value Electronics Firearms Household …" at bounding box center [457, 97] width 66 height 12
click at [501, 97] on button "submit" at bounding box center [498, 97] width 12 height 12
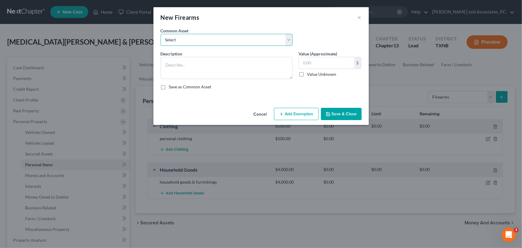
click at [209, 39] on select "Select .9mm Ruger .22-single six pistol Taurus 9 mm" at bounding box center [227, 40] width 132 height 12
click at [187, 63] on textarea at bounding box center [227, 68] width 132 height 22
type textarea "Springfield Armory XD-S"
type input "150.00"
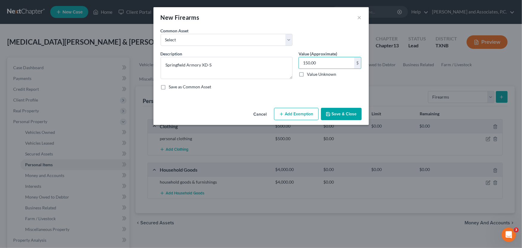
click at [357, 112] on button "Save & Close" at bounding box center [341, 114] width 41 height 13
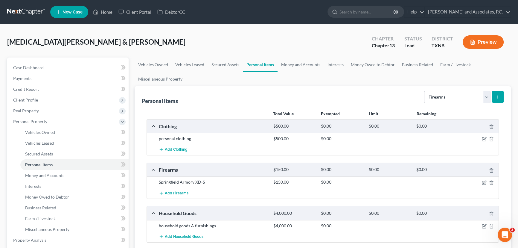
click at [502, 97] on button "submit" at bounding box center [498, 97] width 12 height 12
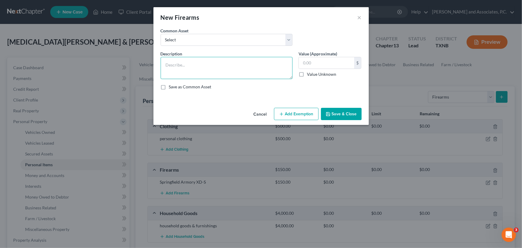
click at [218, 62] on textarea at bounding box center [227, 68] width 132 height 22
type textarea "r"
type textarea "Ruger LCP"
type input "100.00"
click at [335, 117] on button "Save & Close" at bounding box center [341, 114] width 41 height 13
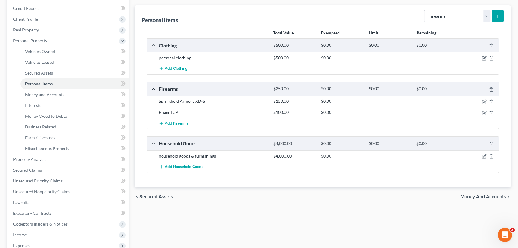
scroll to position [81, 0]
drag, startPoint x: 24, startPoint y: 187, endPoint x: 160, endPoint y: 116, distance: 153.1
click at [24, 187] on link "Unsecured Nonpriority Claims" at bounding box center [68, 190] width 120 height 11
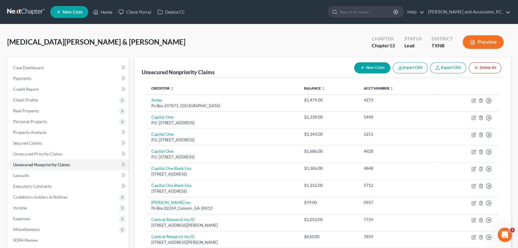
click at [363, 70] on button "New Claim" at bounding box center [372, 67] width 36 height 11
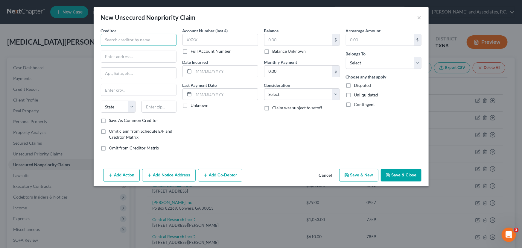
click at [153, 41] on input "text" at bounding box center [139, 40] width 76 height 12
type input "[GEOGRAPHIC_DATA]"
click at [143, 53] on div "[GEOGRAPHIC_DATA]" at bounding box center [137, 50] width 62 height 6
type input "[STREET_ADDRESS][PERSON_NAME]"
type input "Electra"
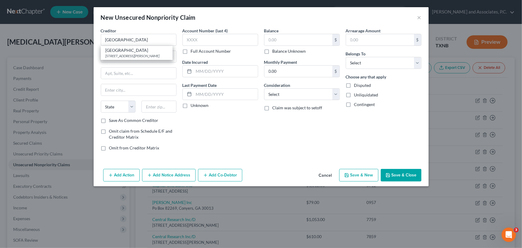
select select "45"
type input "76360"
click at [237, 39] on input "text" at bounding box center [220, 40] width 76 height 12
click at [276, 39] on input "text" at bounding box center [298, 39] width 68 height 11
type input "411.03"
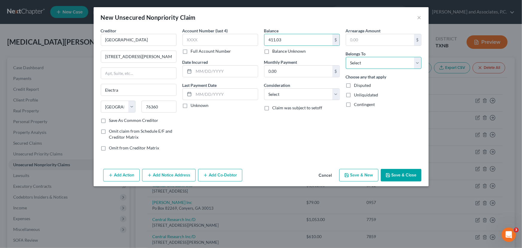
click at [372, 61] on select "Select Debtor 1 Only Debtor 2 Only Debtor 1 And Debtor 2 Only At Least One Of T…" at bounding box center [384, 63] width 76 height 12
select select "0"
click at [346, 57] on select "Select Debtor 1 Only Debtor 2 Only Debtor 1 And Debtor 2 Only At Least One Of T…" at bounding box center [384, 63] width 76 height 12
click at [400, 173] on button "Save & Close" at bounding box center [401, 175] width 41 height 13
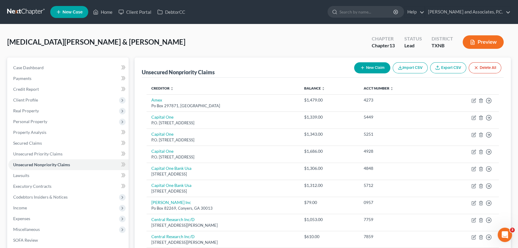
click at [362, 65] on icon "button" at bounding box center [362, 67] width 5 height 5
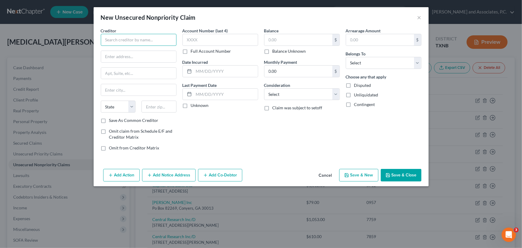
click at [130, 37] on input "text" at bounding box center [139, 40] width 76 height 12
click at [158, 39] on input "[GEOGRAPHIC_DATA]" at bounding box center [139, 40] width 76 height 12
click at [155, 39] on input "[GEOGRAPHIC_DATA]" at bounding box center [139, 40] width 76 height 12
click at [144, 49] on div "[GEOGRAPHIC_DATA]" at bounding box center [137, 50] width 62 height 6
type input "[GEOGRAPHIC_DATA]"
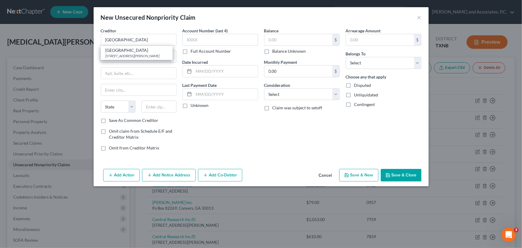
type input "[STREET_ADDRESS][PERSON_NAME]"
type input "Electra"
select select "45"
type input "76360"
click at [277, 41] on input "text" at bounding box center [298, 39] width 68 height 11
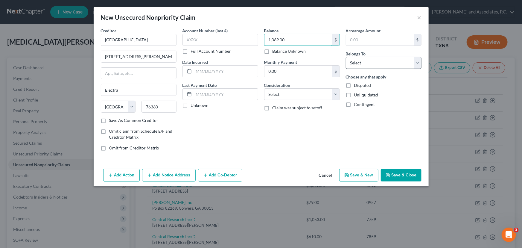
type input "1,069.00"
click at [375, 60] on select "Select Debtor 1 Only Debtor 2 Only Debtor 1 And Debtor 2 Only At Least One Of T…" at bounding box center [384, 63] width 76 height 12
select select "1"
click at [346, 57] on select "Select Debtor 1 Only Debtor 2 Only Debtor 1 And Debtor 2 Only At Least One Of T…" at bounding box center [384, 63] width 76 height 12
click at [401, 175] on button "Save & Close" at bounding box center [401, 175] width 41 height 13
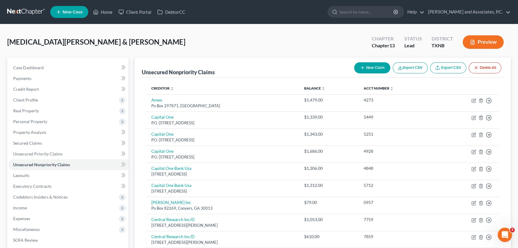
click at [370, 68] on button "New Claim" at bounding box center [372, 67] width 36 height 11
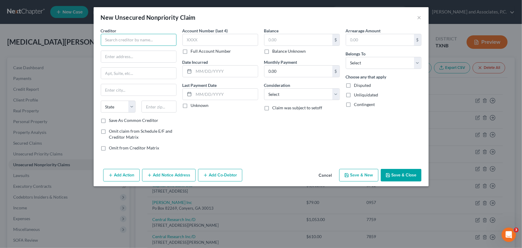
click at [116, 42] on input "text" at bounding box center [139, 40] width 76 height 12
type input "i"
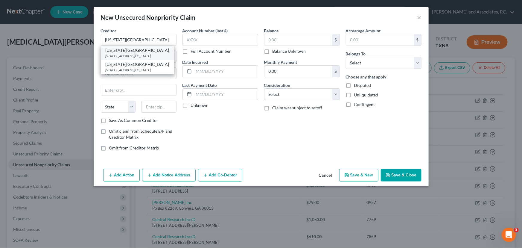
click at [119, 53] on div "[STREET_ADDRESS][US_STATE]" at bounding box center [138, 55] width 64 height 5
type input "[US_STATE][GEOGRAPHIC_DATA]"
type input "[STREET_ADDRESS]"
type input "[US_STATE][GEOGRAPHIC_DATA]"
select select "45"
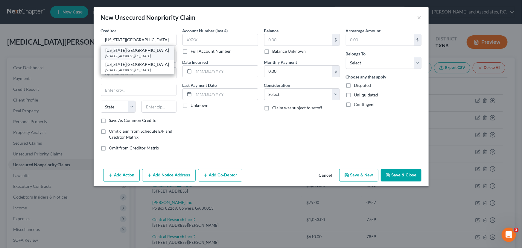
type input "76367"
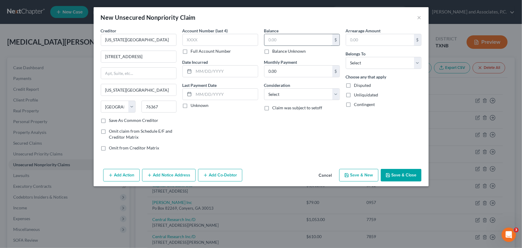
click at [274, 39] on input "text" at bounding box center [298, 39] width 68 height 11
type input "124.08"
click at [386, 56] on div "Belongs To * Select Debtor 1 Only Debtor 2 Only Debtor 1 And Debtor 2 Only At L…" at bounding box center [384, 60] width 76 height 18
drag, startPoint x: 383, startPoint y: 63, endPoint x: 380, endPoint y: 68, distance: 6.2
click at [383, 63] on select "Select Debtor 1 Only Debtor 2 Only Debtor 1 And Debtor 2 Only At Least One Of T…" at bounding box center [384, 63] width 76 height 12
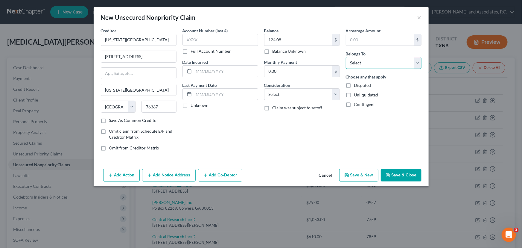
select select "1"
click at [346, 57] on select "Select Debtor 1 Only Debtor 2 Only Debtor 1 And Debtor 2 Only At Least One Of T…" at bounding box center [384, 63] width 76 height 12
click at [412, 173] on button "Save & Close" at bounding box center [401, 175] width 41 height 13
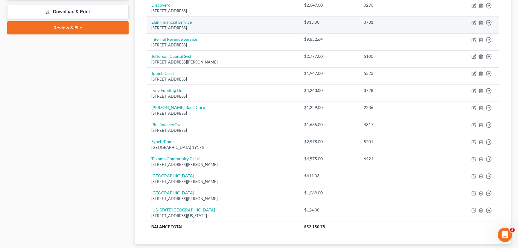
scroll to position [299, 0]
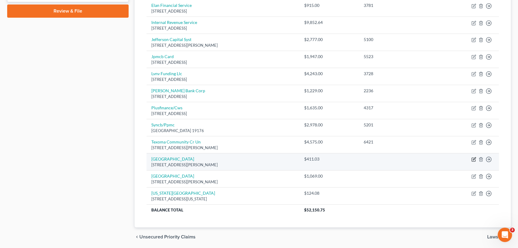
click at [471, 158] on icon "button" at bounding box center [473, 159] width 5 height 5
select select "45"
select select "0"
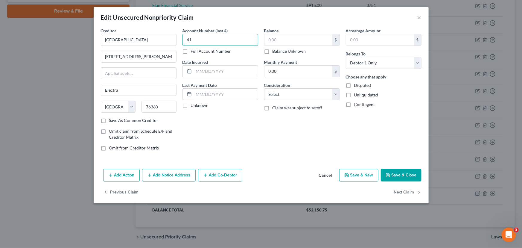
type input "4"
click at [265, 40] on input "text" at bounding box center [298, 39] width 68 height 11
click at [268, 40] on input "text" at bounding box center [298, 39] width 68 height 11
type input "436.03"
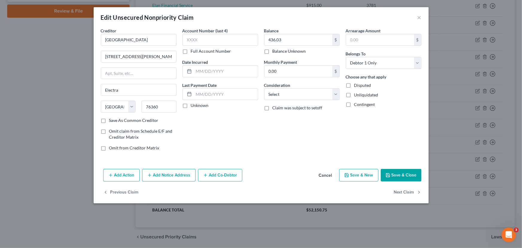
click at [397, 176] on button "Save & Close" at bounding box center [401, 175] width 41 height 13
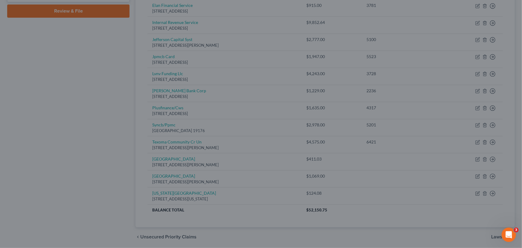
type input "0"
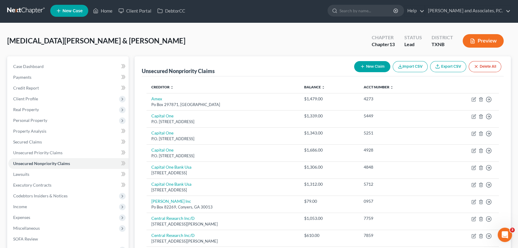
scroll to position [0, 0]
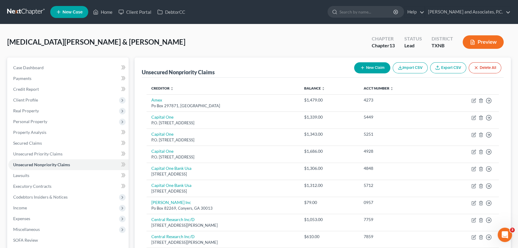
click at [384, 68] on button "New Claim" at bounding box center [372, 67] width 36 height 11
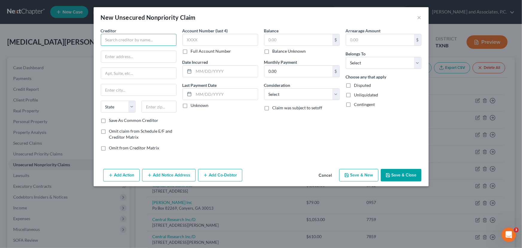
click at [166, 44] on input "text" at bounding box center [139, 40] width 76 height 12
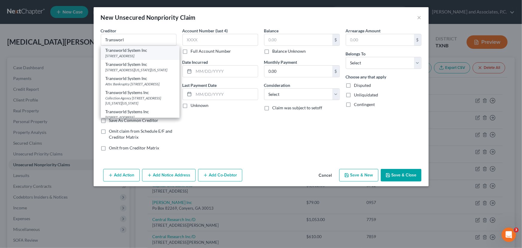
click at [143, 55] on div "[STREET_ADDRESS]" at bounding box center [140, 55] width 69 height 5
type input "Transworld System Inc"
type input "PO Box 17221"
type input "Wilmington"
select select "7"
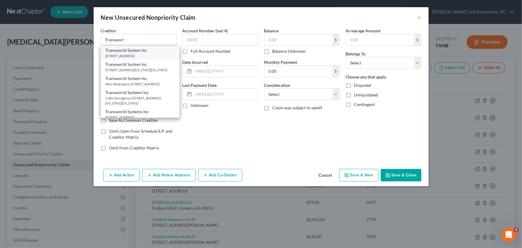
type input "19850"
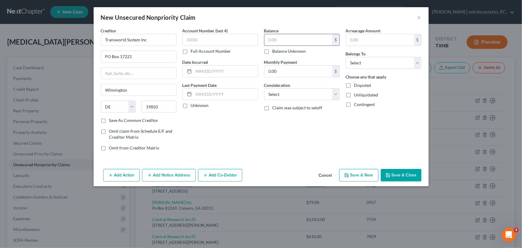
click at [292, 39] on input "text" at bounding box center [298, 39] width 68 height 11
type input "64.90"
click at [371, 67] on select "Select Debtor 1 Only Debtor 2 Only Debtor 1 And Debtor 2 Only At Least One Of T…" at bounding box center [384, 63] width 76 height 12
select select "0"
click at [346, 57] on select "Select Debtor 1 Only Debtor 2 Only Debtor 1 And Debtor 2 Only At Least One Of T…" at bounding box center [384, 63] width 76 height 12
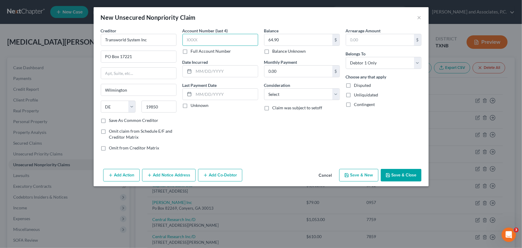
click at [214, 39] on input "text" at bounding box center [220, 40] width 76 height 12
type input "4589"
click at [397, 175] on button "Save & Close" at bounding box center [401, 175] width 41 height 13
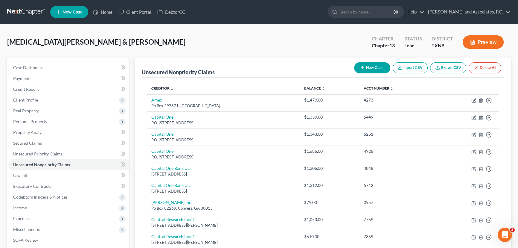
click at [364, 67] on button "New Claim" at bounding box center [372, 67] width 36 height 11
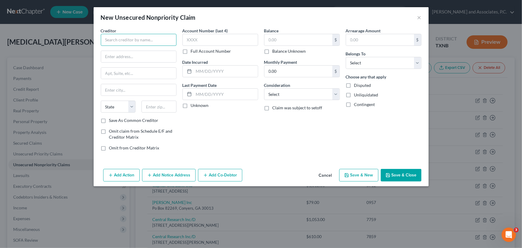
click at [111, 38] on input "text" at bounding box center [139, 40] width 76 height 12
type input "The Womans Clinic"
type input "O"
type input "PO Box 730852"
type input "75373"
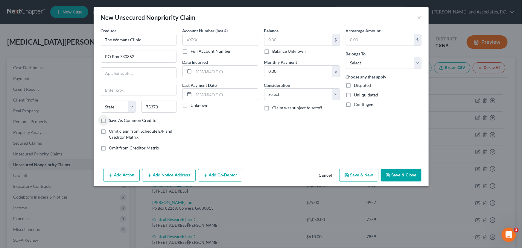
type input "[GEOGRAPHIC_DATA]"
select select "45"
click at [284, 40] on input "text" at bounding box center [298, 39] width 68 height 11
click at [230, 38] on input "text" at bounding box center [220, 40] width 76 height 12
type input "6790"
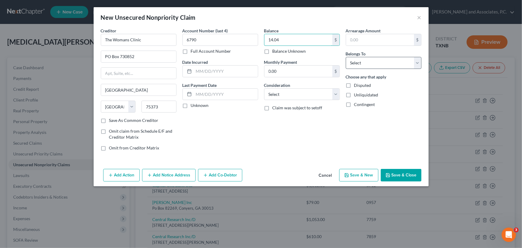
type input "14.04"
click at [395, 63] on select "Select Debtor 1 Only Debtor 2 Only Debtor 1 And Debtor 2 Only At Least One Of T…" at bounding box center [384, 63] width 76 height 12
select select "1"
click at [346, 57] on select "Select Debtor 1 Only Debtor 2 Only Debtor 1 And Debtor 2 Only At Least One Of T…" at bounding box center [384, 63] width 76 height 12
click at [405, 175] on button "Save & Close" at bounding box center [401, 175] width 41 height 13
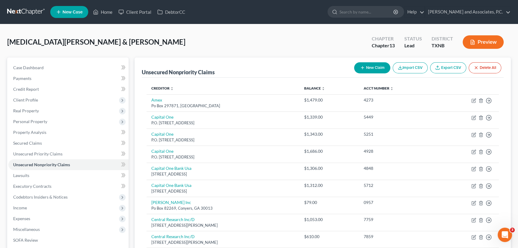
click at [372, 67] on button "New Claim" at bounding box center [372, 67] width 36 height 11
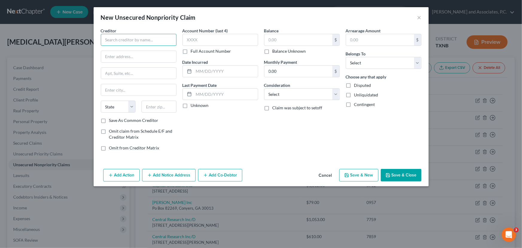
click at [140, 41] on input "text" at bounding box center [139, 40] width 76 height 12
drag, startPoint x: 323, startPoint y: 177, endPoint x: 315, endPoint y: 184, distance: 11.2
click at [323, 177] on button "Cancel" at bounding box center [325, 175] width 23 height 12
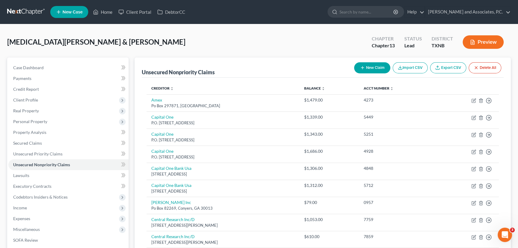
click at [372, 71] on button "New Claim" at bounding box center [372, 67] width 36 height 11
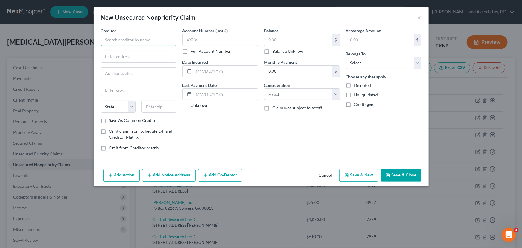
click at [144, 42] on input "text" at bounding box center [139, 40] width 76 height 12
type input "Resurgent Acquistions"
click at [128, 56] on input "text" at bounding box center [138, 56] width 75 height 11
type input "O"
type input "PO Box 10497"
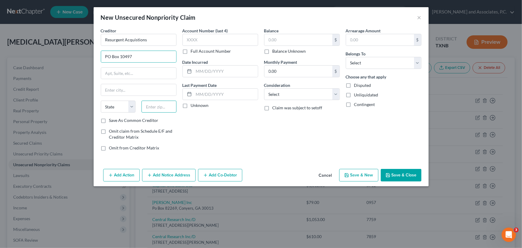
click at [146, 103] on input "text" at bounding box center [158, 106] width 35 height 12
type input "29603"
type input "[GEOGRAPHIC_DATA]"
select select "42"
click at [230, 42] on input "text" at bounding box center [220, 40] width 76 height 12
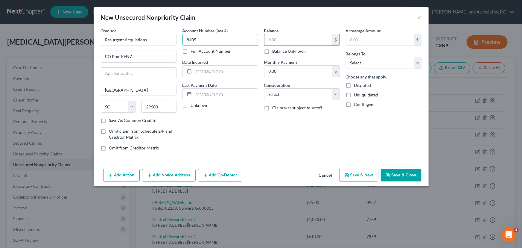
type input "8405"
click at [274, 40] on input "text" at bounding box center [298, 39] width 68 height 11
type input "1,204.32"
click at [366, 65] on select "Select Debtor 1 Only Debtor 2 Only Debtor 1 And Debtor 2 Only At Least One Of T…" at bounding box center [384, 63] width 76 height 12
select select "0"
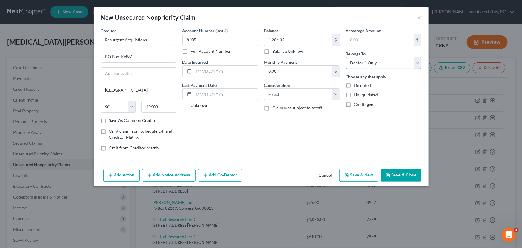
click at [346, 57] on select "Select Debtor 1 Only Debtor 2 Only Debtor 1 And Debtor 2 Only At Least One Of T…" at bounding box center [384, 63] width 76 height 12
click at [398, 174] on button "Save & Close" at bounding box center [401, 175] width 41 height 13
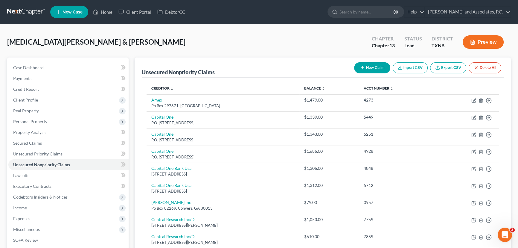
click at [368, 68] on button "New Claim" at bounding box center [372, 67] width 36 height 11
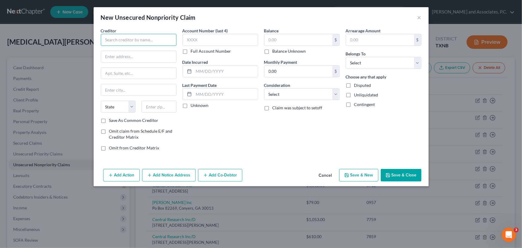
click at [123, 42] on input "text" at bounding box center [139, 40] width 76 height 12
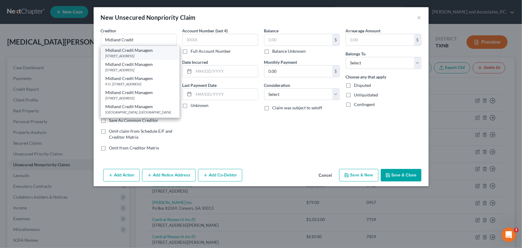
click at [132, 52] on div "Midland Credit Managem" at bounding box center [140, 50] width 69 height 6
type input "Midland Credit Managem"
type input "[STREET_ADDRESS]"
type input "[GEOGRAPHIC_DATA]"
select select "4"
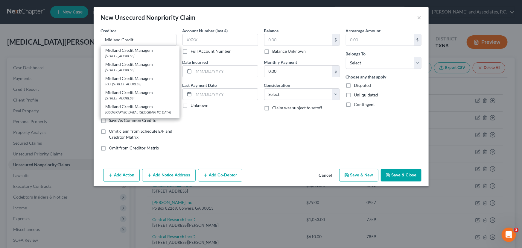
type input "92106"
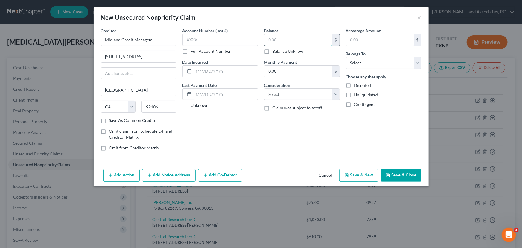
click at [276, 40] on input "text" at bounding box center [298, 39] width 68 height 11
type input "854.40"
drag, startPoint x: 360, startPoint y: 63, endPoint x: 360, endPoint y: 68, distance: 5.4
click at [360, 63] on select "Select Debtor 1 Only Debtor 2 Only Debtor 1 And Debtor 2 Only At Least One Of T…" at bounding box center [384, 63] width 76 height 12
select select "0"
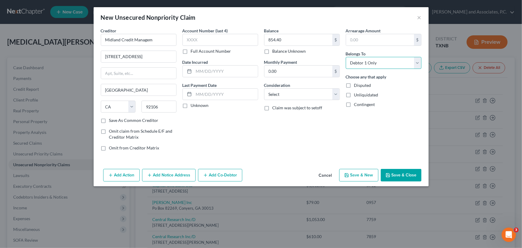
click at [346, 57] on select "Select Debtor 1 Only Debtor 2 Only Debtor 1 And Debtor 2 Only At Least One Of T…" at bounding box center [384, 63] width 76 height 12
click at [395, 175] on button "Save & Close" at bounding box center [401, 175] width 41 height 13
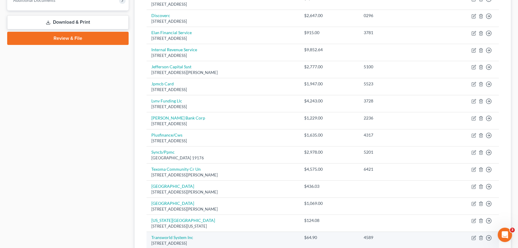
scroll to position [387, 0]
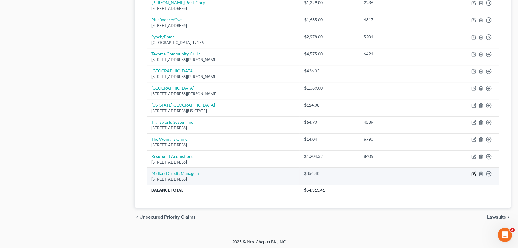
click at [473, 173] on icon "button" at bounding box center [474, 172] width 3 height 3
select select "4"
select select "0"
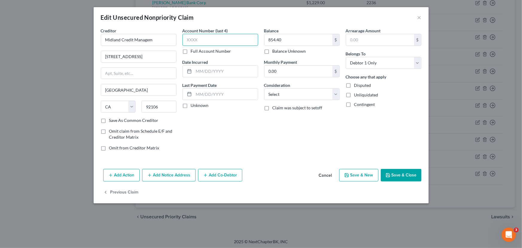
click at [224, 36] on input "text" at bounding box center [220, 40] width 76 height 12
type input "2435"
click at [396, 173] on button "Save & Close" at bounding box center [401, 175] width 41 height 13
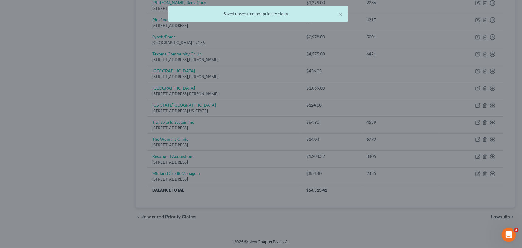
type input "0"
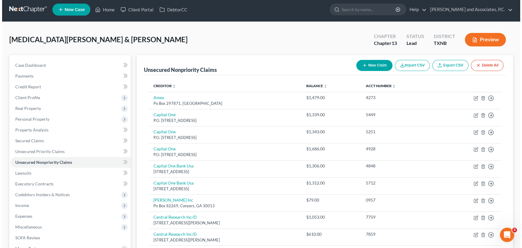
scroll to position [0, 0]
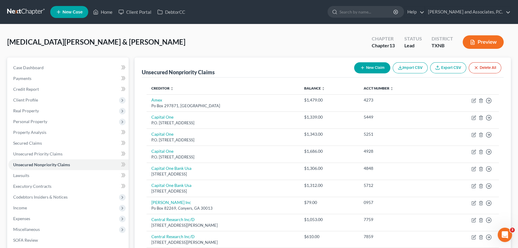
click at [361, 68] on line "button" at bounding box center [362, 68] width 3 height 0
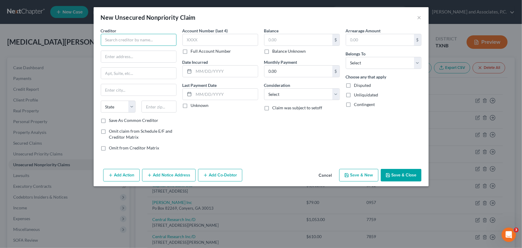
click at [161, 42] on input "text" at bounding box center [139, 40] width 76 height 12
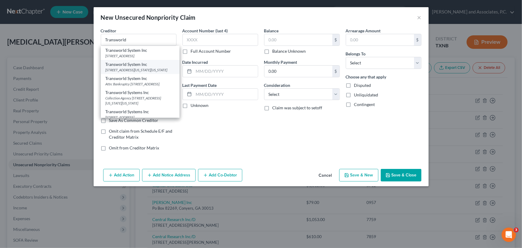
click at [132, 65] on div "Transworld System Inc" at bounding box center [140, 64] width 69 height 6
type input "Transworld System Inc"
type input "500 [US_STATE] Dr"
type input "[GEOGRAPHIC_DATA][US_STATE]"
select select "39"
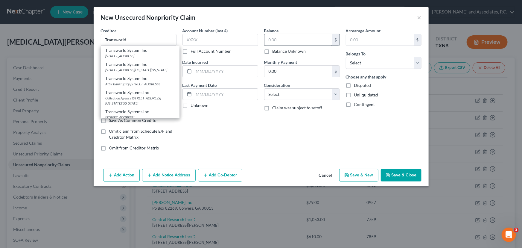
type input "19034"
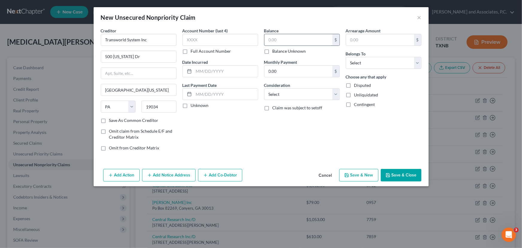
click at [295, 42] on input "text" at bounding box center [298, 39] width 68 height 11
type input "1,479.29"
click at [375, 60] on select "Select Debtor 1 Only Debtor 2 Only Debtor 1 And Debtor 2 Only At Least One Of T…" at bounding box center [384, 63] width 76 height 12
select select "0"
click at [346, 57] on select "Select Debtor 1 Only Debtor 2 Only Debtor 1 And Debtor 2 Only At Least One Of T…" at bounding box center [384, 63] width 76 height 12
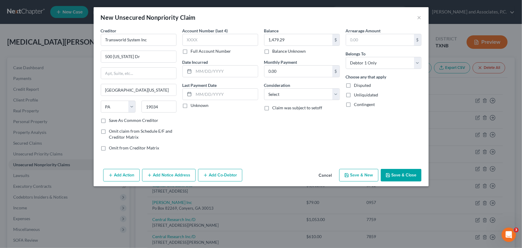
click at [392, 176] on button "Save & Close" at bounding box center [401, 175] width 41 height 13
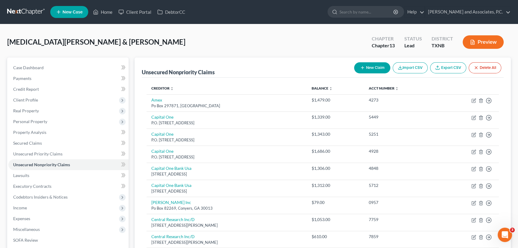
click at [359, 72] on button "New Claim" at bounding box center [372, 67] width 36 height 11
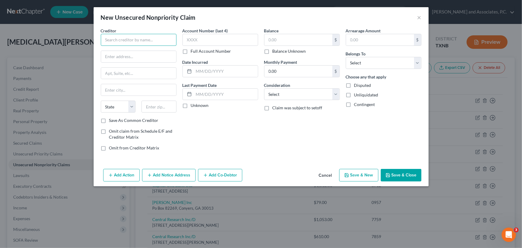
click at [121, 40] on input "text" at bounding box center [139, 40] width 76 height 12
type input "North [US_STATE] [MEDICAL_DATA] & Rheumatology, PLLC"
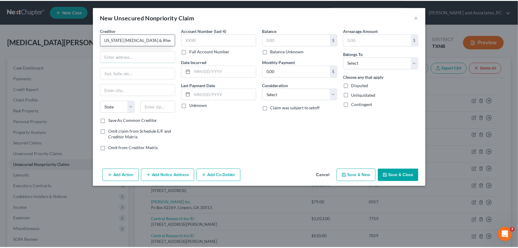
scroll to position [0, 0]
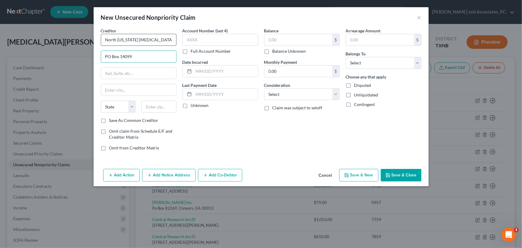
type input "PO Box 14099"
type input "04915"
type input "[GEOGRAPHIC_DATA]"
select select "20"
click at [281, 36] on input "text" at bounding box center [298, 39] width 68 height 11
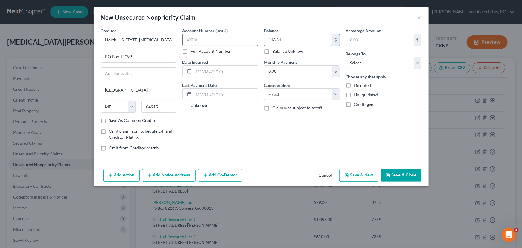
type input "113.31"
click at [228, 41] on input "text" at bounding box center [220, 40] width 76 height 12
click at [410, 175] on button "Save & Close" at bounding box center [401, 175] width 41 height 13
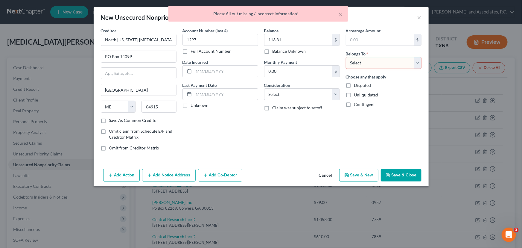
drag, startPoint x: 366, startPoint y: 62, endPoint x: 367, endPoint y: 66, distance: 4.5
click at [366, 62] on select "Select Debtor 1 Only Debtor 2 Only Debtor 1 And Debtor 2 Only At Least One Of T…" at bounding box center [384, 63] width 76 height 12
click at [346, 57] on select "Select Debtor 1 Only Debtor 2 Only Debtor 1 And Debtor 2 Only At Least One Of T…" at bounding box center [384, 63] width 76 height 12
click at [401, 174] on button "Save & Close" at bounding box center [401, 175] width 41 height 13
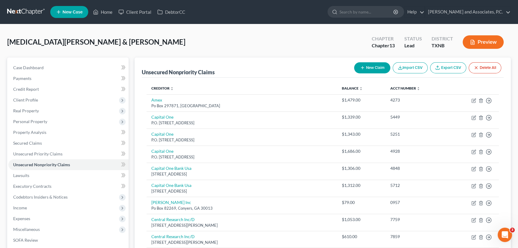
click at [362, 68] on line "button" at bounding box center [362, 68] width 3 height 0
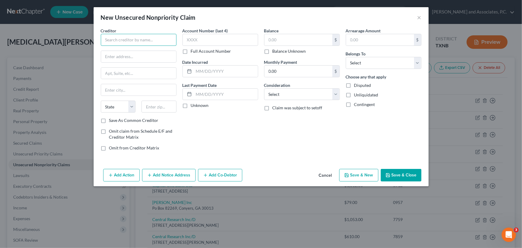
click at [109, 40] on input "text" at bounding box center [139, 40] width 76 height 12
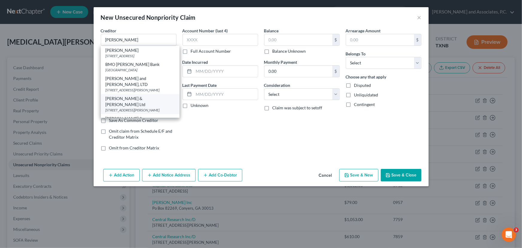
click at [125, 107] on div "[STREET_ADDRESS][PERSON_NAME]" at bounding box center [140, 109] width 69 height 5
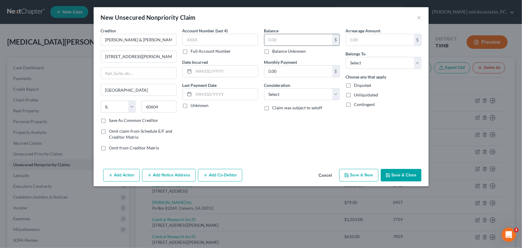
click at [268, 44] on input "text" at bounding box center [298, 39] width 68 height 11
click at [386, 68] on select "Select Debtor 1 Only Debtor 2 Only Debtor 1 And Debtor 2 Only At Least One Of T…" at bounding box center [384, 63] width 76 height 12
click at [346, 57] on select "Select Debtor 1 Only Debtor 2 Only Debtor 1 And Debtor 2 Only At Least One Of T…" at bounding box center [384, 63] width 76 height 12
click at [202, 37] on input "text" at bounding box center [220, 40] width 76 height 12
click at [400, 172] on button "Save & Close" at bounding box center [401, 175] width 41 height 13
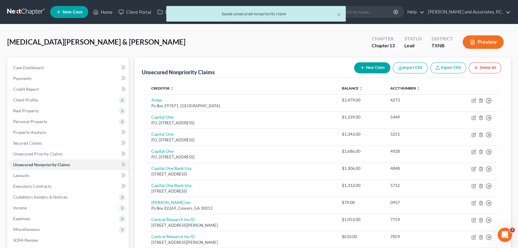
click at [361, 66] on icon "button" at bounding box center [362, 67] width 5 height 5
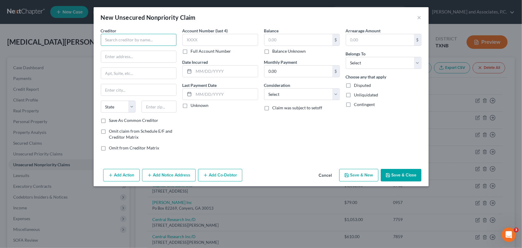
click at [129, 39] on input "text" at bounding box center [139, 40] width 76 height 12
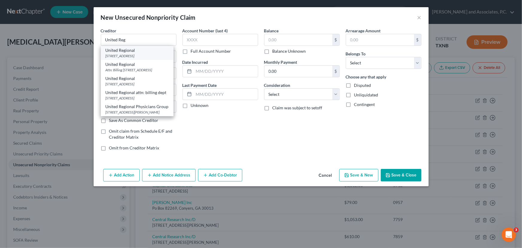
click at [142, 54] on div "[STREET_ADDRESS]" at bounding box center [137, 55] width 63 height 5
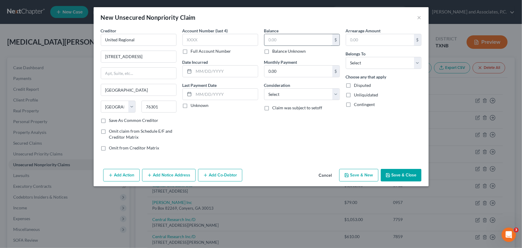
click at [294, 39] on input "text" at bounding box center [298, 39] width 68 height 11
drag, startPoint x: 369, startPoint y: 63, endPoint x: 368, endPoint y: 68, distance: 5.0
click at [369, 64] on select "Select Debtor 1 Only Debtor 2 Only Debtor 1 And Debtor 2 Only At Least One Of T…" at bounding box center [384, 63] width 76 height 12
click at [346, 57] on select "Select Debtor 1 Only Debtor 2 Only Debtor 1 And Debtor 2 Only At Least One Of T…" at bounding box center [384, 63] width 76 height 12
click at [398, 175] on button "Save & Close" at bounding box center [401, 175] width 41 height 13
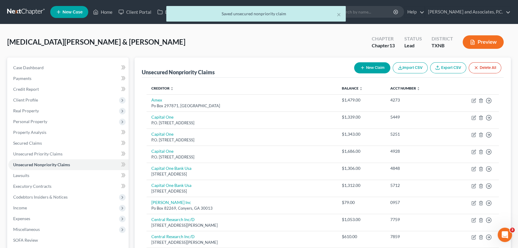
click at [370, 68] on button "New Claim" at bounding box center [372, 67] width 36 height 11
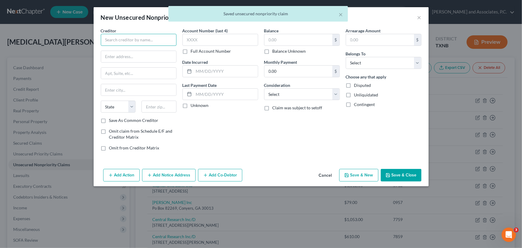
click at [130, 40] on input "text" at bounding box center [139, 40] width 76 height 12
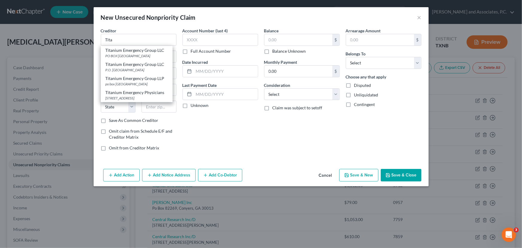
click at [130, 48] on div "Titanium Emergency Group LLC" at bounding box center [137, 50] width 62 height 6
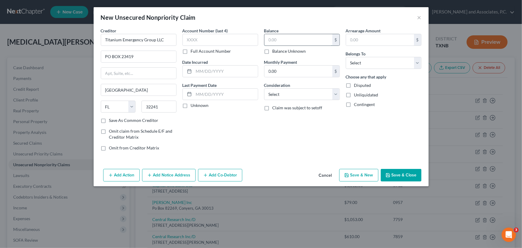
click at [277, 40] on input "text" at bounding box center [298, 39] width 68 height 11
click at [381, 62] on select "Select Debtor 1 Only Debtor 2 Only Debtor 1 And Debtor 2 Only At Least One Of T…" at bounding box center [384, 63] width 76 height 12
click at [346, 57] on select "Select Debtor 1 Only Debtor 2 Only Debtor 1 And Debtor 2 Only At Least One Of T…" at bounding box center [384, 63] width 76 height 12
click at [407, 175] on button "Save & Close" at bounding box center [401, 175] width 41 height 13
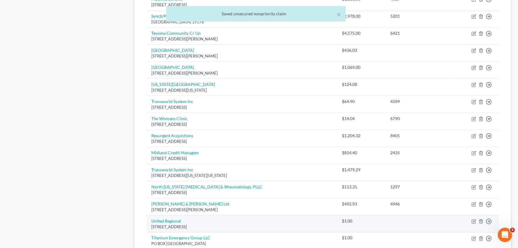
scroll to position [462, 0]
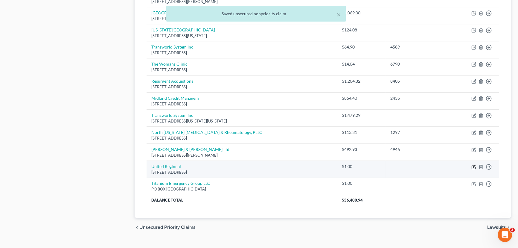
click at [473, 165] on icon "button" at bounding box center [473, 166] width 5 height 5
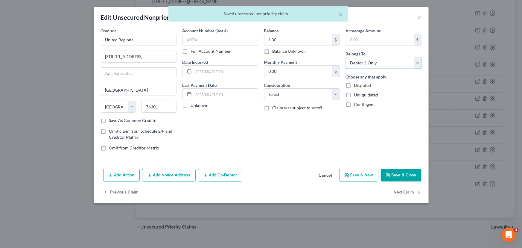
click at [379, 65] on select "Select Debtor 1 Only Debtor 2 Only Debtor 1 And Debtor 2 Only At Least One Of T…" at bounding box center [384, 63] width 76 height 12
click at [346, 57] on select "Select Debtor 1 Only Debtor 2 Only Debtor 1 And Debtor 2 Only At Least One Of T…" at bounding box center [384, 63] width 76 height 12
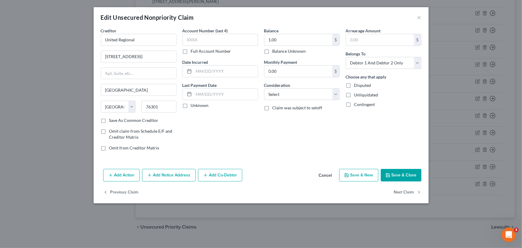
click at [399, 177] on button "Save & Close" at bounding box center [401, 175] width 41 height 13
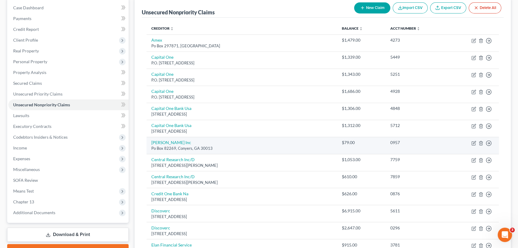
scroll to position [0, 0]
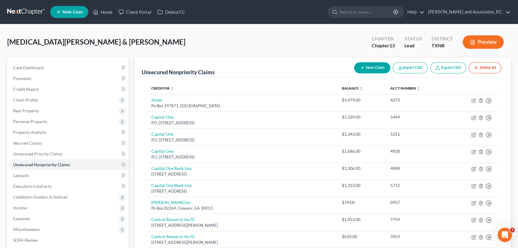
click at [378, 67] on button "New Claim" at bounding box center [372, 67] width 36 height 11
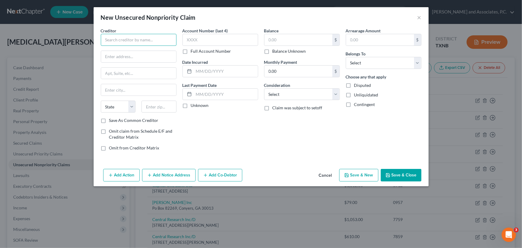
click at [138, 41] on input "text" at bounding box center [139, 40] width 76 height 12
click at [209, 38] on input "text" at bounding box center [220, 40] width 76 height 12
click at [294, 37] on input "text" at bounding box center [298, 39] width 68 height 11
click at [366, 66] on select "Select Debtor 1 Only Debtor 2 Only Debtor 1 And Debtor 2 Only At Least One Of T…" at bounding box center [384, 63] width 76 height 12
click at [346, 57] on select "Select Debtor 1 Only Debtor 2 Only Debtor 1 And Debtor 2 Only At Least One Of T…" at bounding box center [384, 63] width 76 height 12
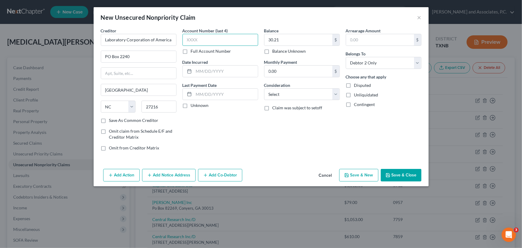
click at [205, 39] on input "text" at bounding box center [220, 40] width 76 height 12
click at [416, 177] on button "Save & Close" at bounding box center [401, 175] width 41 height 13
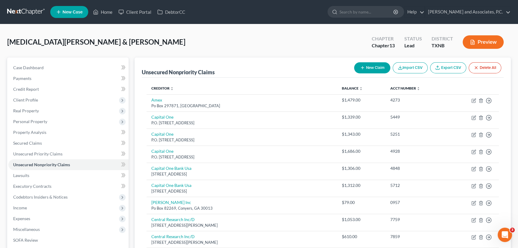
click at [366, 70] on button "New Claim" at bounding box center [372, 67] width 36 height 11
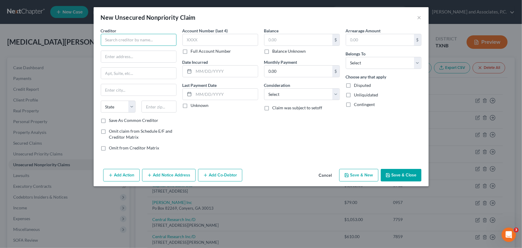
click at [134, 42] on input "text" at bounding box center [139, 40] width 76 height 12
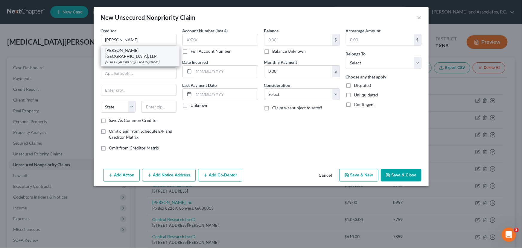
click at [136, 59] on div "[STREET_ADDRESS][PERSON_NAME]" at bounding box center [140, 61] width 69 height 5
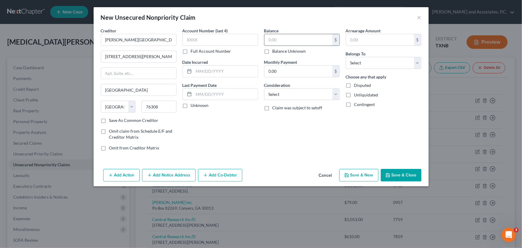
click at [277, 41] on input "text" at bounding box center [298, 39] width 68 height 11
click at [220, 41] on input "text" at bounding box center [220, 40] width 76 height 12
drag, startPoint x: 391, startPoint y: 66, endPoint x: 389, endPoint y: 68, distance: 3.2
click at [391, 66] on select "Select Debtor 1 Only Debtor 2 Only Debtor 1 And Debtor 2 Only At Least One Of T…" at bounding box center [384, 63] width 76 height 12
click at [346, 57] on select "Select Debtor 1 Only Debtor 2 Only Debtor 1 And Debtor 2 Only At Least One Of T…" at bounding box center [384, 63] width 76 height 12
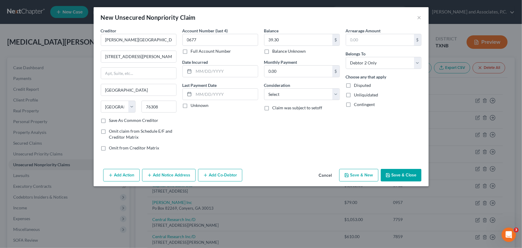
click at [392, 172] on button "Save & Close" at bounding box center [401, 175] width 41 height 13
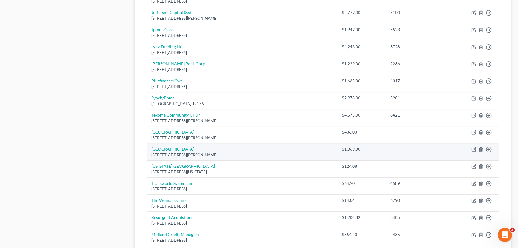
scroll to position [380, 0]
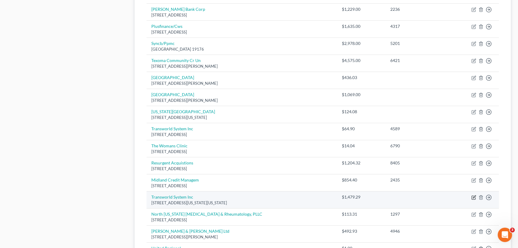
click at [471, 195] on icon "button" at bounding box center [473, 197] width 4 height 4
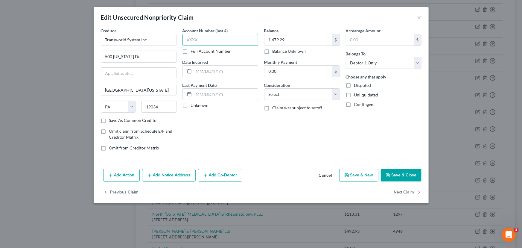
click at [219, 39] on input "text" at bounding box center [220, 40] width 76 height 12
click at [413, 173] on button "Save & Close" at bounding box center [401, 175] width 41 height 13
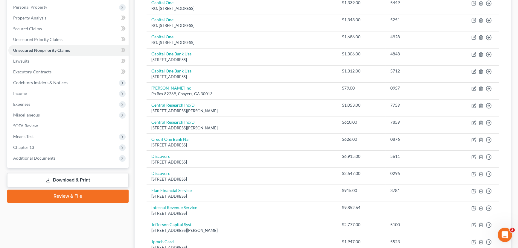
scroll to position [54, 0]
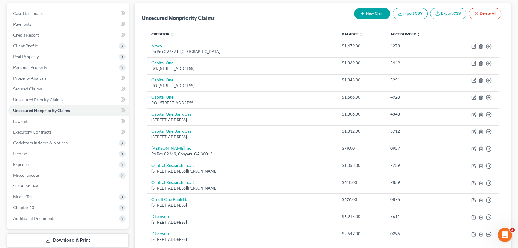
click at [366, 16] on button "New Claim" at bounding box center [372, 13] width 36 height 11
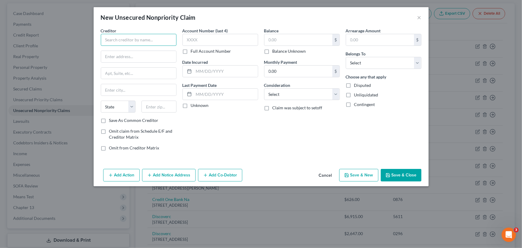
click at [133, 38] on input "text" at bounding box center [139, 40] width 76 height 12
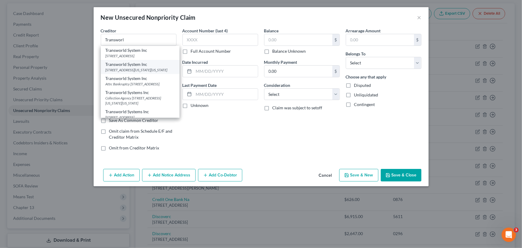
click at [119, 67] on div "Transworld System Inc" at bounding box center [140, 64] width 69 height 6
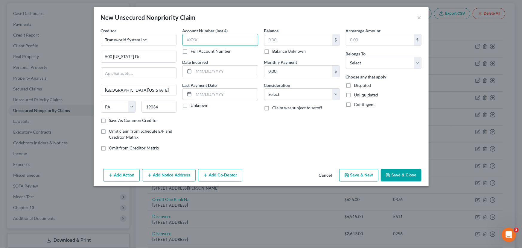
click at [215, 42] on input "text" at bounding box center [220, 40] width 76 height 12
click at [281, 42] on input "text" at bounding box center [298, 39] width 68 height 11
click at [379, 60] on select "Select Debtor 1 Only Debtor 2 Only Debtor 1 And Debtor 2 Only At Least One Of T…" at bounding box center [384, 63] width 76 height 12
click at [346, 57] on select "Select Debtor 1 Only Debtor 2 Only Debtor 1 And Debtor 2 Only At Least One Of T…" at bounding box center [384, 63] width 76 height 12
click at [370, 61] on select "Select Debtor 1 Only Debtor 2 Only Debtor 1 And Debtor 2 Only At Least One Of T…" at bounding box center [384, 63] width 76 height 12
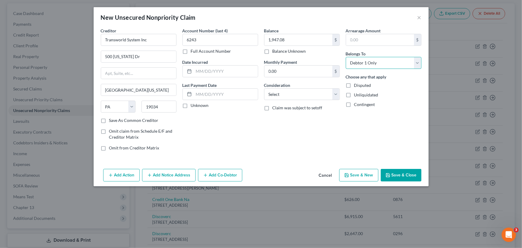
click at [346, 57] on select "Select Debtor 1 Only Debtor 2 Only Debtor 1 And Debtor 2 Only At Least One Of T…" at bounding box center [384, 63] width 76 height 12
click at [393, 175] on button "Save & Close" at bounding box center [401, 175] width 41 height 13
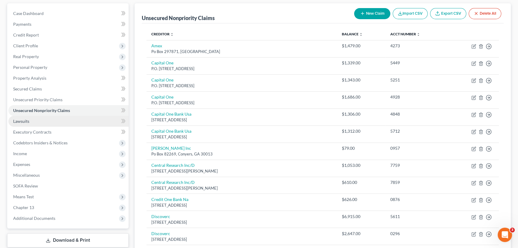
click at [51, 119] on link "Lawsuits" at bounding box center [68, 121] width 120 height 11
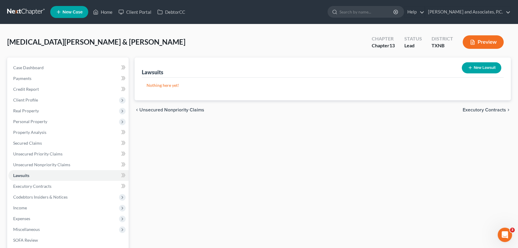
click at [473, 68] on button "New Lawsuit" at bounding box center [481, 67] width 39 height 11
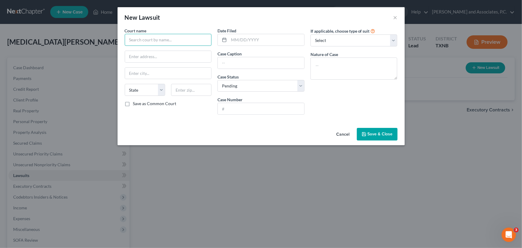
click at [152, 39] on input "text" at bounding box center [168, 40] width 87 height 12
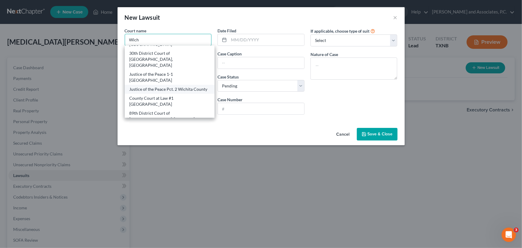
scroll to position [27, 0]
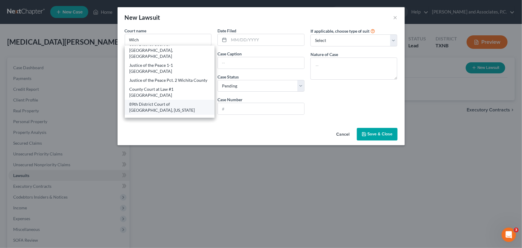
click at [162, 101] on div "89th District Court of [GEOGRAPHIC_DATA], [US_STATE]" at bounding box center [169, 107] width 80 height 12
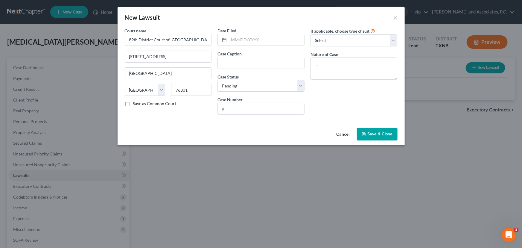
scroll to position [0, 0]
click at [241, 42] on input "text" at bounding box center [266, 39] width 75 height 11
click at [233, 62] on input "text" at bounding box center [261, 62] width 86 height 11
click at [272, 61] on input "Capital One, N.A. Successor by [PERSON_NAME] to ADiscover Bank" at bounding box center [261, 62] width 86 height 11
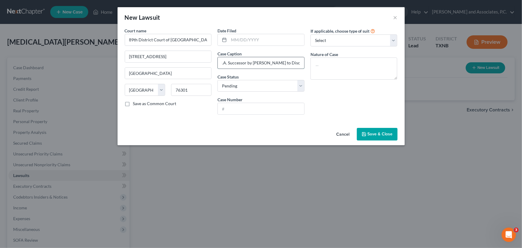
scroll to position [0, 24]
click at [299, 62] on input "Capital One, N.A. Successor by [PERSON_NAME] to Discover Bank" at bounding box center [261, 62] width 86 height 11
click at [268, 85] on select "Select Pending On Appeal Concluded" at bounding box center [260, 86] width 87 height 12
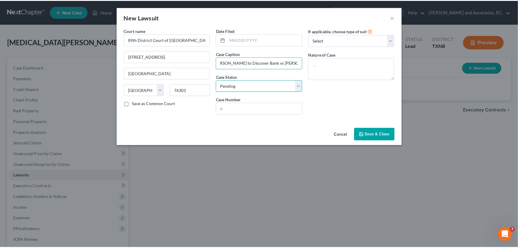
scroll to position [0, 0]
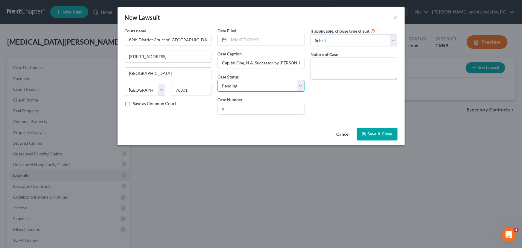
click at [268, 85] on select "Select Pending On Appeal Concluded" at bounding box center [260, 86] width 87 height 12
click at [255, 111] on input "text" at bounding box center [261, 108] width 86 height 11
click at [329, 42] on select "Select Repossession Garnishment Foreclosure Attached, Seized, Or Levied Other" at bounding box center [353, 40] width 87 height 12
click at [334, 42] on select "Select Repossession Garnishment Foreclosure Attached, Seized, Or Levied Other" at bounding box center [353, 40] width 87 height 12
click at [229, 40] on input "text" at bounding box center [266, 39] width 75 height 11
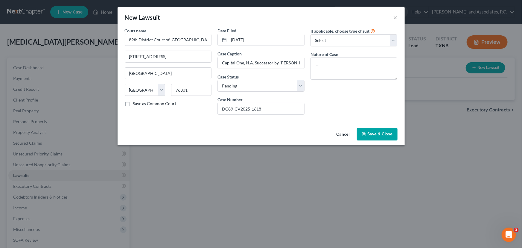
click at [372, 130] on button "Save & Close" at bounding box center [377, 134] width 41 height 13
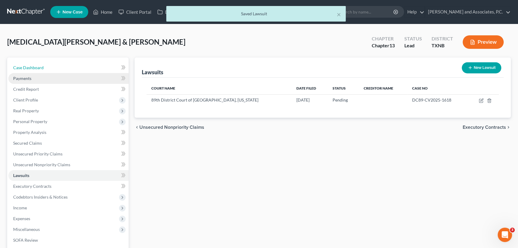
drag, startPoint x: 27, startPoint y: 68, endPoint x: 68, endPoint y: 82, distance: 42.8
click at [27, 68] on span "Case Dashboard" at bounding box center [28, 67] width 30 height 5
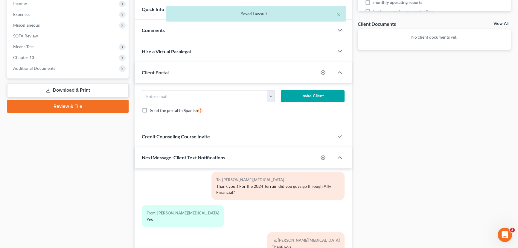
scroll to position [280, 0]
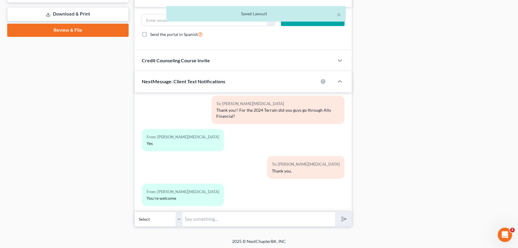
click at [202, 215] on input "text" at bounding box center [258, 218] width 152 height 15
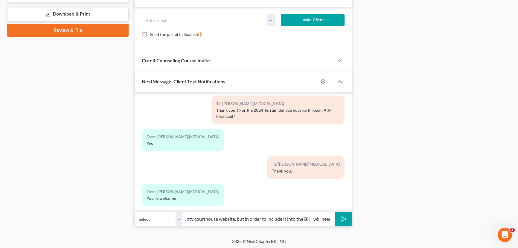
scroll to position [0, 138]
click at [335, 212] on button "submit" at bounding box center [343, 219] width 16 height 14
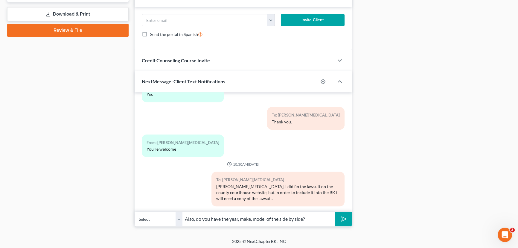
click at [335, 212] on button "submit" at bounding box center [343, 219] width 16 height 14
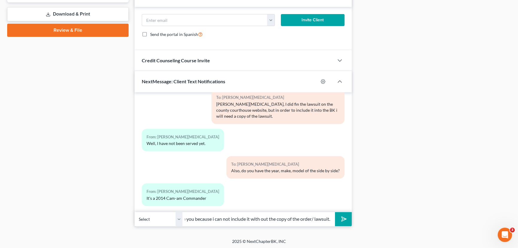
scroll to position [0, 107]
click at [335, 212] on button "submit" at bounding box center [343, 219] width 16 height 14
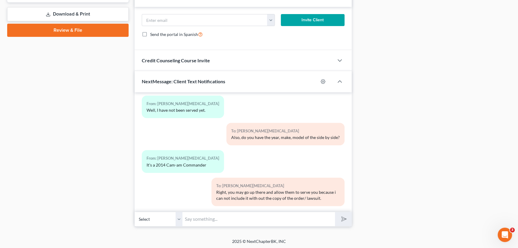
click at [190, 218] on input "text" at bounding box center [258, 218] width 152 height 15
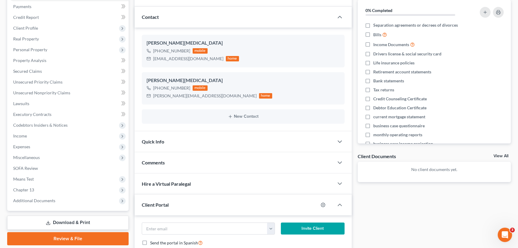
scroll to position [62, 0]
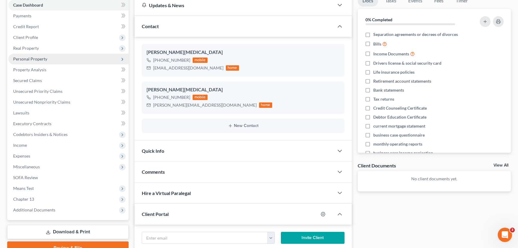
click at [40, 60] on span "Personal Property" at bounding box center [30, 58] width 34 height 5
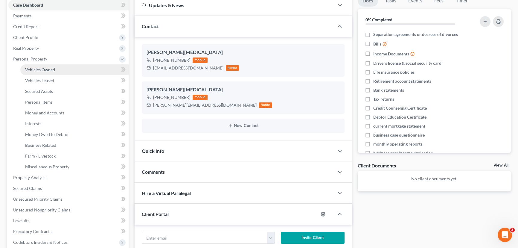
click at [40, 68] on span "Vehicles Owned" at bounding box center [40, 69] width 30 height 5
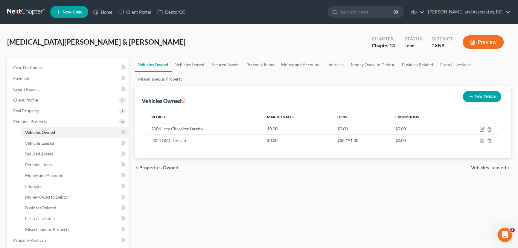
click at [484, 98] on button "New Vehicle" at bounding box center [481, 96] width 39 height 11
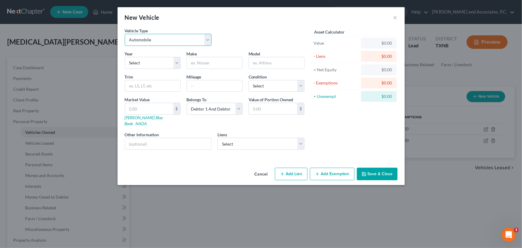
click at [165, 40] on select "Select Automobile Truck Trailer Watercraft Aircraft Motor Home Atv Other Vehicle" at bounding box center [168, 40] width 87 height 12
click at [125, 34] on select "Select Automobile Truck Trailer Watercraft Aircraft Motor Home Atv Other Vehicle" at bounding box center [168, 40] width 87 height 12
click at [155, 60] on select "Select 2026 2025 2024 2023 2022 2021 2020 2019 2018 2017 2016 2015 2014 2013 20…" at bounding box center [153, 63] width 56 height 12
click at [125, 57] on select "Select 2026 2025 2024 2023 2022 2021 2020 2019 2018 2017 2016 2015 2014 2013 20…" at bounding box center [153, 63] width 56 height 12
click at [214, 62] on input "text" at bounding box center [214, 62] width 55 height 11
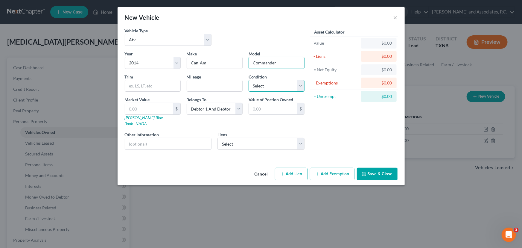
click at [263, 86] on select "Select Excellent Very Good Good Fair Poor" at bounding box center [276, 86] width 56 height 12
click at [248, 80] on select "Select Excellent Very Good Good Fair Poor" at bounding box center [276, 86] width 56 height 12
click at [378, 167] on button "Save & Close" at bounding box center [377, 173] width 41 height 13
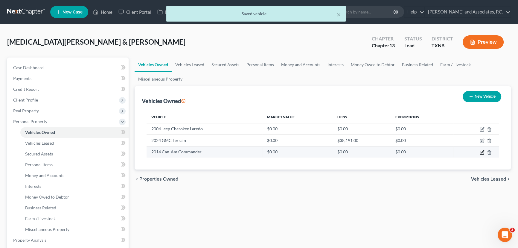
click at [483, 152] on icon "button" at bounding box center [481, 152] width 5 height 5
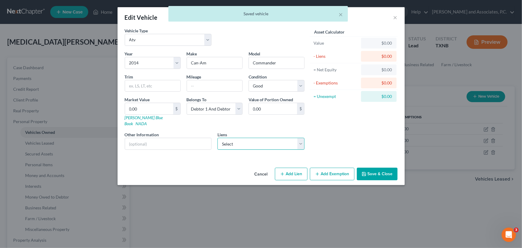
click at [238, 141] on select "Select Texoma Community Cr Un - $1,096.00" at bounding box center [260, 144] width 87 height 12
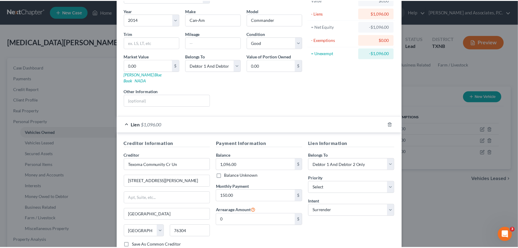
scroll to position [79, 0]
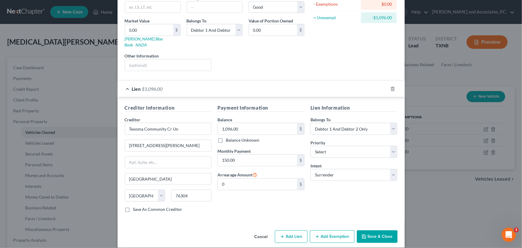
click at [382, 230] on button "Save & Close" at bounding box center [377, 236] width 41 height 13
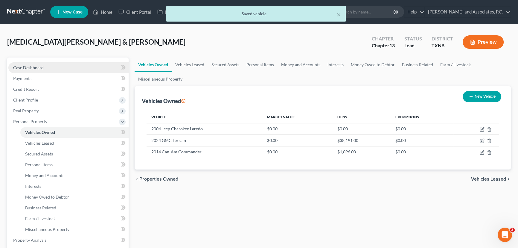
click at [49, 67] on link "Case Dashboard" at bounding box center [68, 67] width 120 height 11
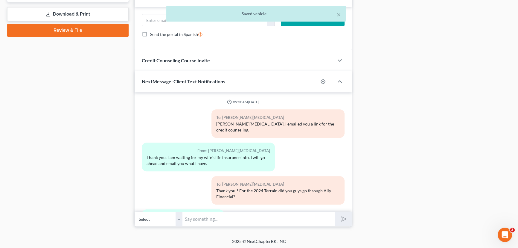
scroll to position [272, 0]
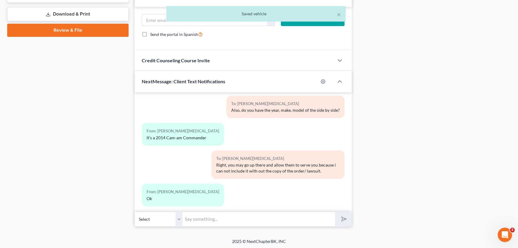
click at [195, 218] on input "text" at bounding box center [258, 218] width 152 height 15
click at [61, 149] on div "Case Dashboard Payments Invoices Payments Payments Credit Report Client Profile" at bounding box center [67, 2] width 127 height 448
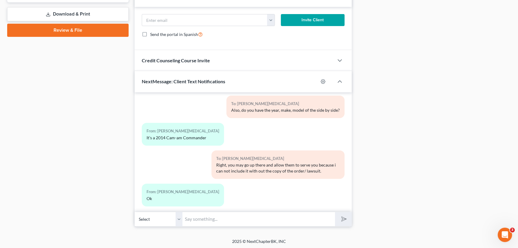
click at [200, 216] on input "text" at bounding box center [258, 218] width 152 height 15
click at [335, 212] on button "submit" at bounding box center [343, 219] width 16 height 14
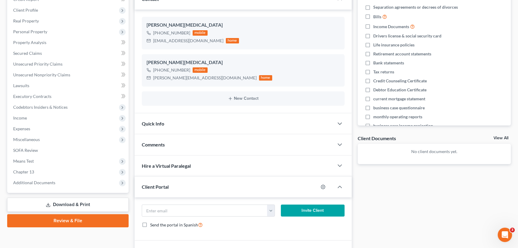
scroll to position [90, 0]
click at [396, 191] on div "Docs Tasks Events Fees Timer 0% Completed Nothing here yet! Separation agreemen…" at bounding box center [434, 192] width 159 height 448
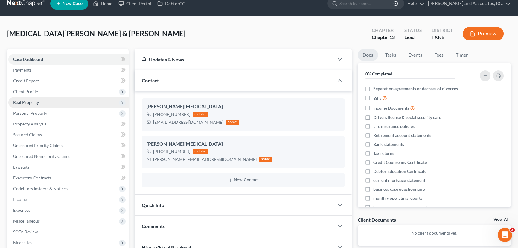
scroll to position [8, 0]
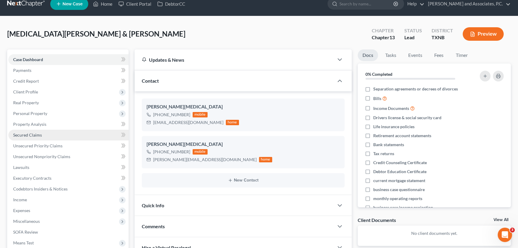
click at [71, 135] on link "Secured Claims" at bounding box center [68, 134] width 120 height 11
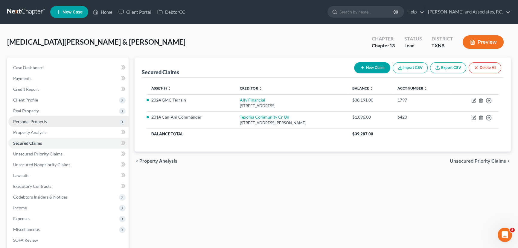
click at [53, 123] on span "Personal Property" at bounding box center [68, 121] width 120 height 11
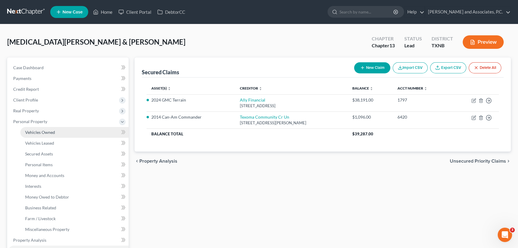
click at [52, 132] on span "Vehicles Owned" at bounding box center [40, 131] width 30 height 5
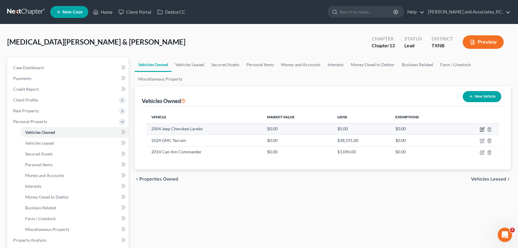
click at [480, 128] on icon "button" at bounding box center [481, 129] width 5 height 5
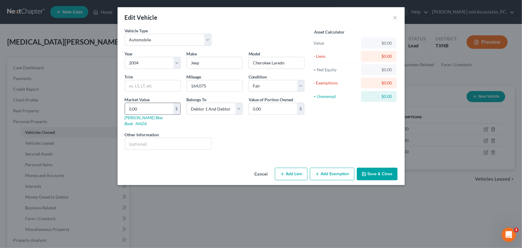
click at [167, 106] on input "0.00" at bounding box center [149, 108] width 48 height 11
click at [377, 167] on button "Save & Close" at bounding box center [377, 173] width 41 height 13
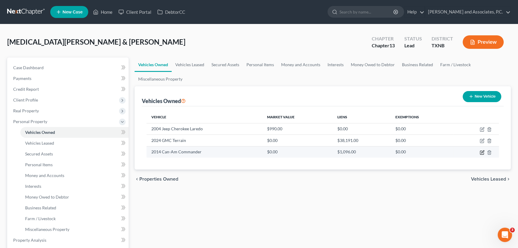
click at [480, 151] on icon "button" at bounding box center [482, 152] width 4 height 4
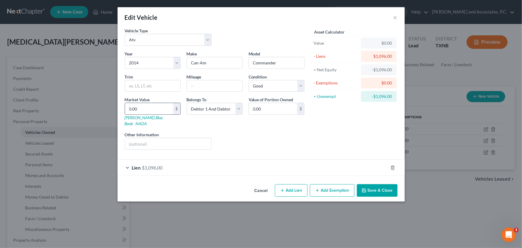
click at [150, 109] on input "0.00" at bounding box center [149, 108] width 48 height 11
click at [391, 184] on button "Save & Close" at bounding box center [377, 190] width 41 height 13
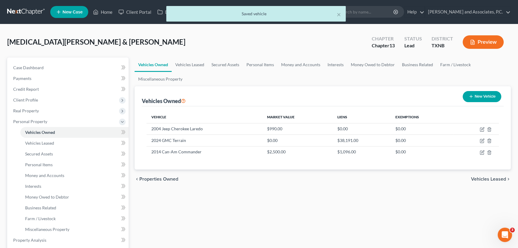
click at [383, 190] on div "Vehicles Owned Vehicles Leased Secured Assets Personal Items Money and Accounts…" at bounding box center [323, 240] width 382 height 367
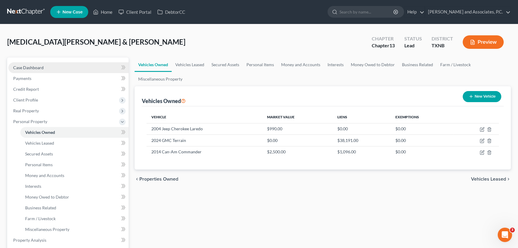
click at [21, 67] on span "Case Dashboard" at bounding box center [28, 67] width 30 height 5
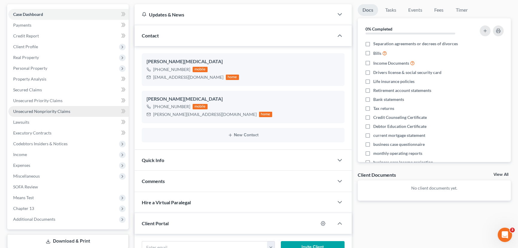
scroll to position [62, 0]
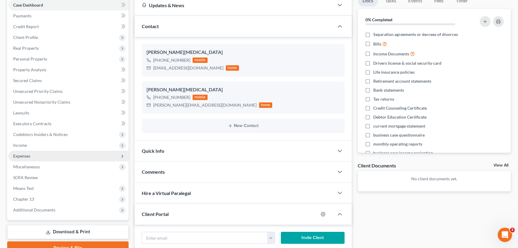
click at [22, 155] on span "Expenses" at bounding box center [21, 155] width 17 height 5
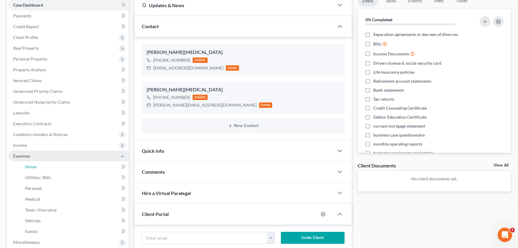
click at [46, 164] on link "Home" at bounding box center [74, 166] width 108 height 11
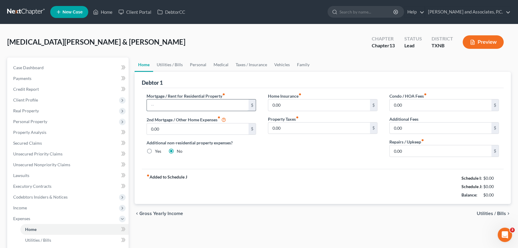
click at [194, 106] on input "text" at bounding box center [198, 104] width 102 height 11
click at [162, 66] on link "Utilities / Bills" at bounding box center [169, 64] width 33 height 14
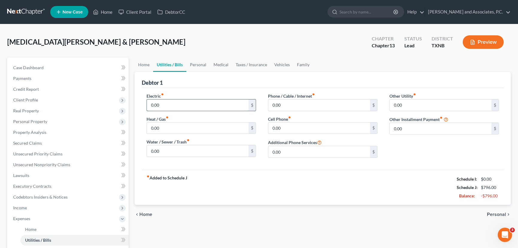
click at [180, 103] on input "0.00" at bounding box center [198, 104] width 102 height 11
click at [172, 147] on input "0.00" at bounding box center [198, 150] width 102 height 11
click at [279, 126] on input "0.00" at bounding box center [319, 127] width 102 height 11
click at [281, 102] on input "0.00" at bounding box center [319, 104] width 102 height 11
click at [197, 65] on link "Personal" at bounding box center [198, 64] width 24 height 14
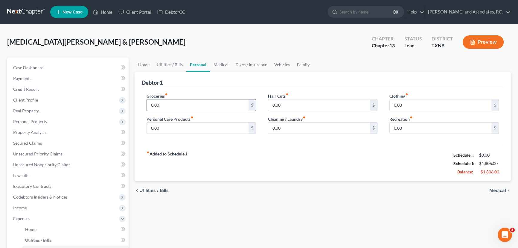
click at [186, 109] on input "0.00" at bounding box center [198, 104] width 102 height 11
click at [219, 66] on link "Medical" at bounding box center [221, 64] width 22 height 14
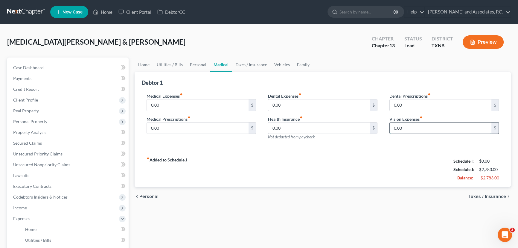
click at [424, 127] on input "0.00" at bounding box center [440, 127] width 102 height 11
click at [251, 60] on link "Taxes / Insurance" at bounding box center [251, 64] width 39 height 14
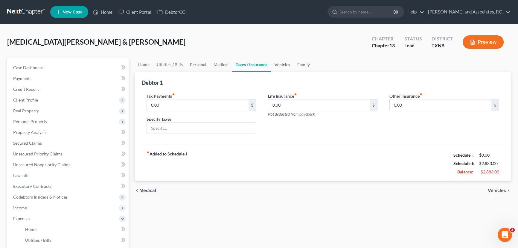
click at [284, 69] on link "Vehicles" at bounding box center [282, 64] width 23 height 14
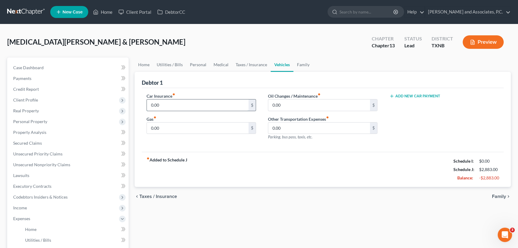
click at [194, 107] on input "0.00" at bounding box center [198, 104] width 102 height 11
click at [166, 133] on div "0.00 $" at bounding box center [200, 128] width 109 height 12
click at [168, 126] on input "0.00" at bounding box center [198, 127] width 102 height 11
click at [148, 65] on link "Home" at bounding box center [144, 64] width 19 height 14
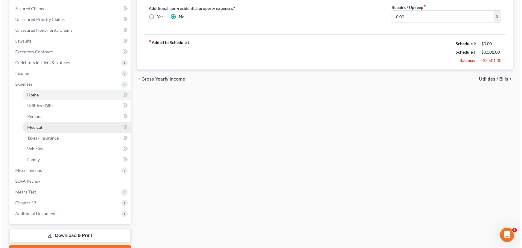
scroll to position [136, 0]
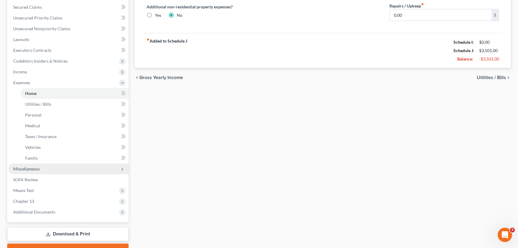
click at [26, 169] on span "Miscellaneous" at bounding box center [26, 168] width 27 height 5
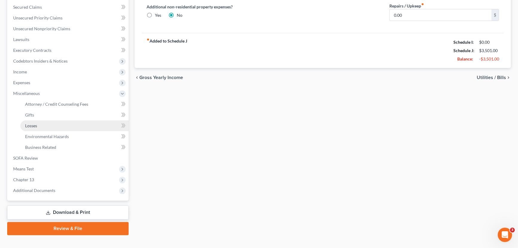
click at [48, 123] on link "Losses" at bounding box center [74, 125] width 108 height 11
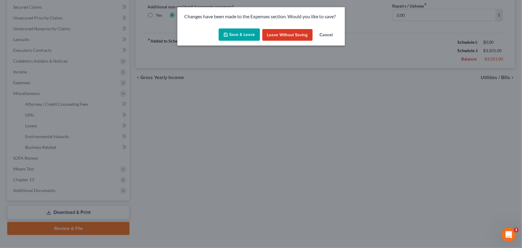
click at [229, 33] on button "Save & Leave" at bounding box center [239, 34] width 41 height 13
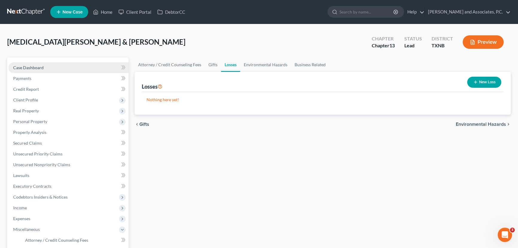
click at [28, 70] on link "Case Dashboard" at bounding box center [68, 67] width 120 height 11
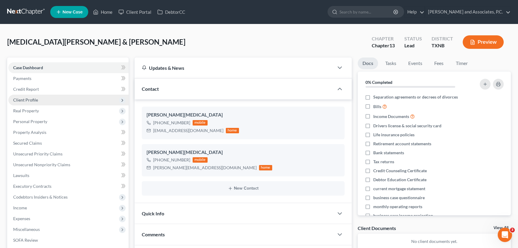
scroll to position [333, 0]
click at [35, 100] on span "Client Profile" at bounding box center [25, 99] width 25 height 5
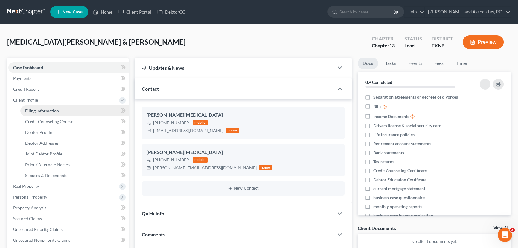
click at [34, 107] on link "Filing Information" at bounding box center [74, 110] width 108 height 11
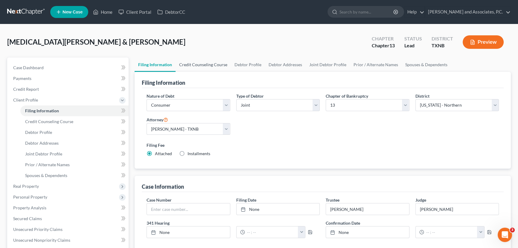
click at [193, 62] on link "Credit Counseling Course" at bounding box center [202, 64] width 55 height 14
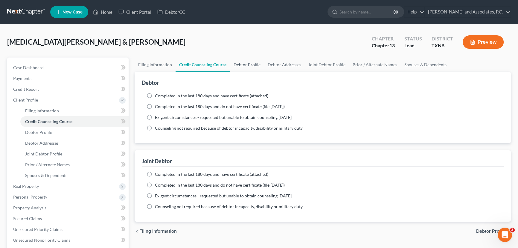
click at [248, 64] on link "Debtor Profile" at bounding box center [247, 64] width 34 height 14
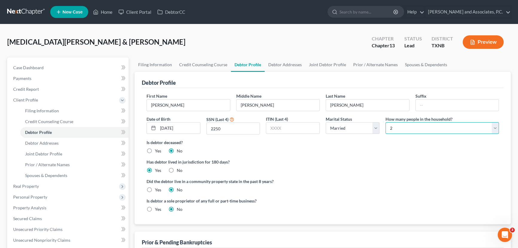
click at [432, 128] on select "Select 1 2 3 4 5 6 7 8 9 10 11 12 13 14 15 16 17 18 19 20" at bounding box center [441, 128] width 113 height 12
click at [385, 122] on select "Select 1 2 3 4 5 6 7 8 9 10 11 12 13 14 15 16 17 18 19 20" at bounding box center [441, 128] width 113 height 12
click at [59, 70] on link "Case Dashboard" at bounding box center [68, 67] width 120 height 11
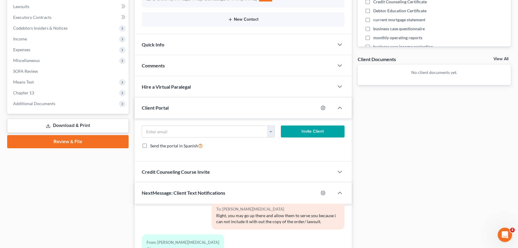
scroll to position [163, 0]
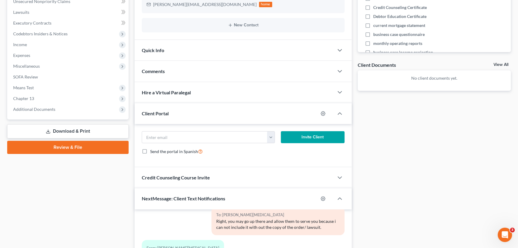
click at [164, 48] on div "Quick Info" at bounding box center [234, 50] width 199 height 21
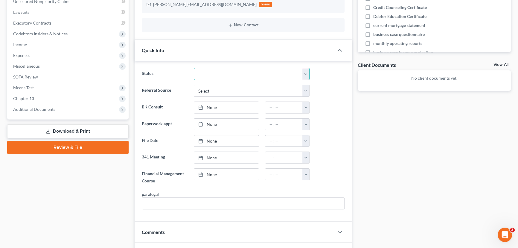
drag, startPoint x: 216, startPoint y: 75, endPoint x: 216, endPoint y: 79, distance: 3.3
click at [216, 75] on select "Closed without Discharge Complete Converted to 7 Discharged Dismissed Filed Fin…" at bounding box center [252, 74] width 116 height 12
click at [194, 68] on select "Closed without Discharge Complete Converted to 7 Discharged Dismissed Filed Fin…" at bounding box center [252, 74] width 116 height 12
click at [222, 89] on select "Select Word Of Mouth Previous Clients Direct Mail Website Google Search Modern …" at bounding box center [252, 91] width 116 height 12
click at [194, 85] on select "Select Word Of Mouth Previous Clients Direct Mail Website Google Search Modern …" at bounding box center [252, 91] width 116 height 12
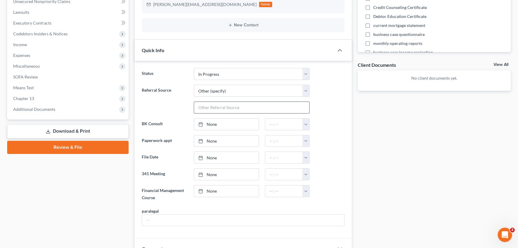
click at [213, 108] on input "text" at bounding box center [251, 107] width 115 height 11
click at [210, 121] on link "[DATE]" at bounding box center [226, 123] width 64 height 11
click at [285, 124] on input "text" at bounding box center [284, 123] width 38 height 11
click at [303, 124] on button "button" at bounding box center [305, 123] width 7 height 11
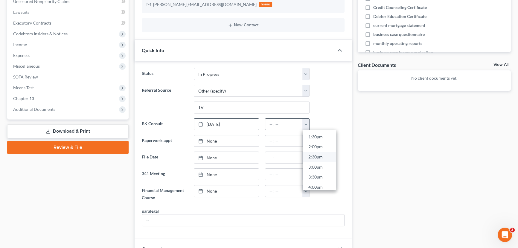
click at [317, 156] on link "2:30pm" at bounding box center [319, 157] width 33 height 10
click at [215, 139] on link "[DATE]" at bounding box center [226, 140] width 64 height 11
click at [281, 142] on input "text" at bounding box center [284, 140] width 38 height 11
click at [307, 138] on button "button" at bounding box center [305, 140] width 7 height 11
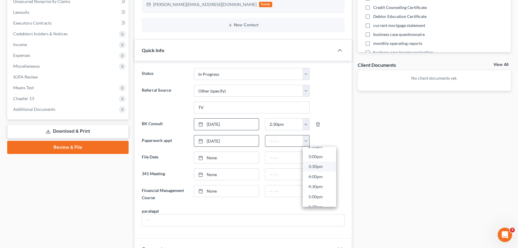
click at [317, 163] on link "3:30pm" at bounding box center [319, 166] width 33 height 10
click at [277, 138] on input "3:30pm" at bounding box center [284, 140] width 38 height 11
click at [438, 186] on div "Docs Tasks Events Fees Timer 0% Completed Nothing here yet! Separation agreemen…" at bounding box center [434, 206] width 159 height 625
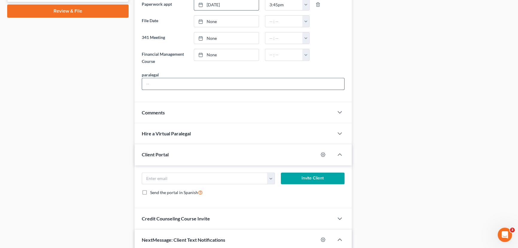
click at [161, 84] on input "text" at bounding box center [243, 83] width 202 height 11
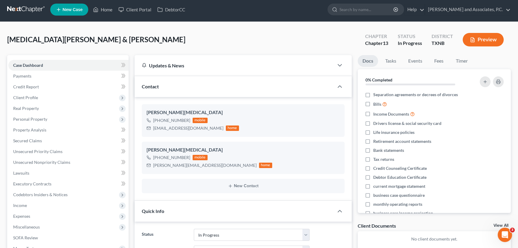
scroll to position [0, 0]
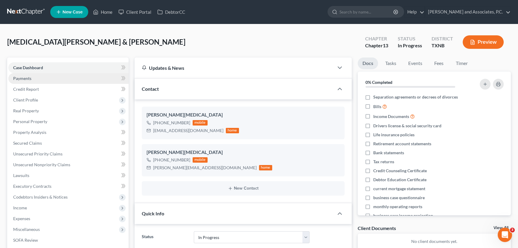
click at [39, 80] on link "Payments" at bounding box center [68, 78] width 120 height 11
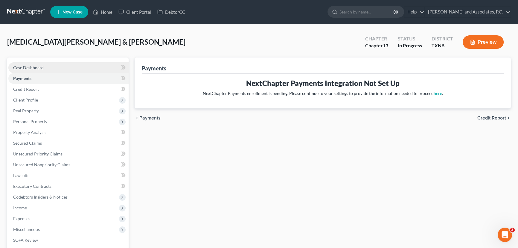
click at [36, 62] on link "Case Dashboard" at bounding box center [68, 67] width 120 height 11
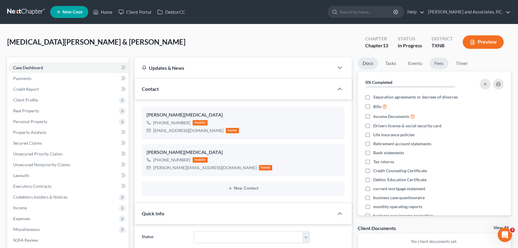
click at [438, 62] on link "Fees" at bounding box center [438, 63] width 19 height 12
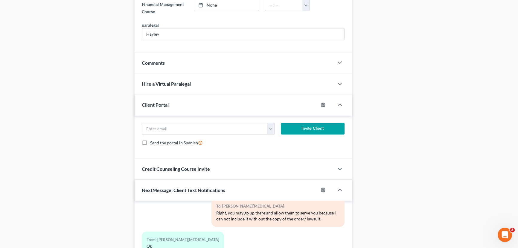
scroll to position [326, 0]
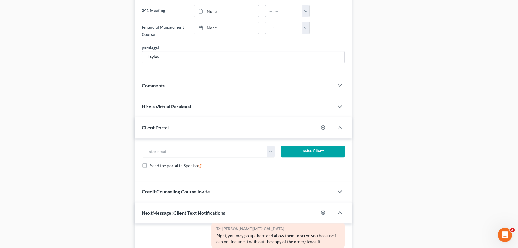
click at [186, 89] on div "Comments" at bounding box center [234, 85] width 199 height 21
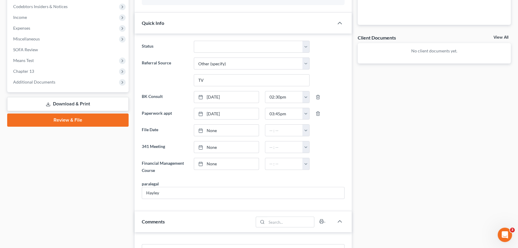
scroll to position [54, 0]
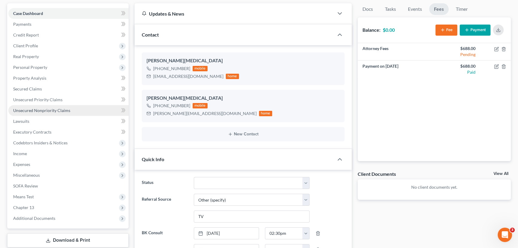
click at [35, 110] on span "Unsecured Nonpriority Claims" at bounding box center [41, 110] width 57 height 5
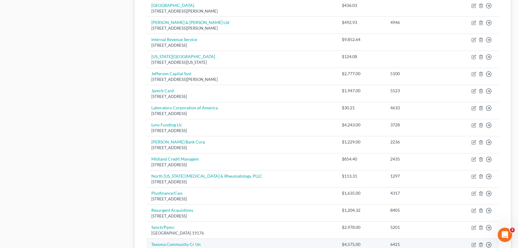
scroll to position [435, 0]
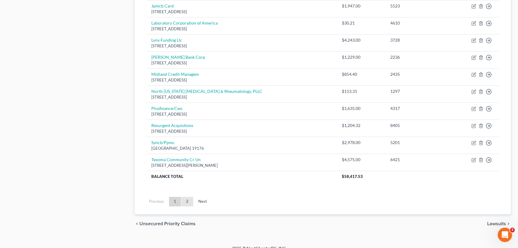
click at [186, 200] on link "2" at bounding box center [187, 201] width 12 height 10
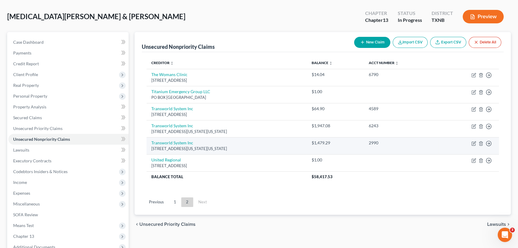
scroll to position [9, 0]
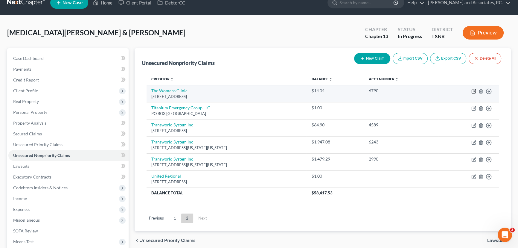
click at [473, 91] on icon "button" at bounding box center [473, 91] width 5 height 5
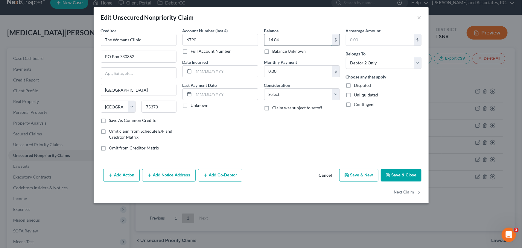
click at [316, 38] on input "14.04" at bounding box center [298, 39] width 68 height 11
click at [401, 171] on button "Save & Close" at bounding box center [401, 175] width 41 height 13
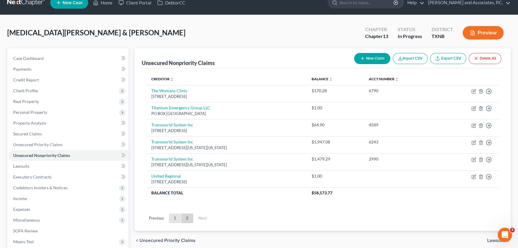
click at [173, 216] on link "1" at bounding box center [175, 218] width 12 height 10
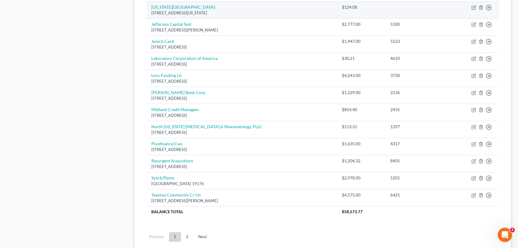
scroll to position [407, 0]
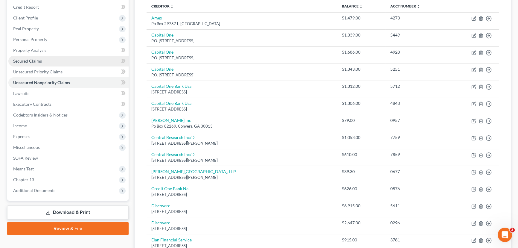
scroll to position [81, 0]
click at [25, 59] on span "Secured Claims" at bounding box center [27, 61] width 29 height 5
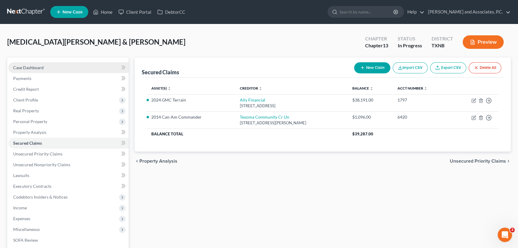
click at [27, 66] on span "Case Dashboard" at bounding box center [28, 67] width 30 height 5
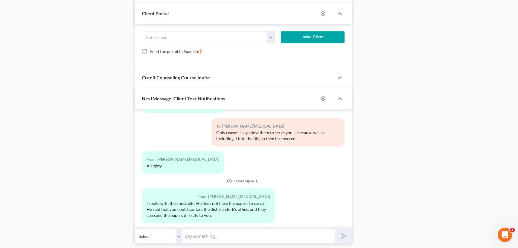
scroll to position [515, 0]
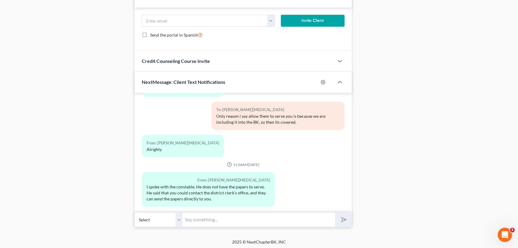
drag, startPoint x: 195, startPoint y: 221, endPoint x: 210, endPoint y: 220, distance: 15.2
click at [195, 221] on input "text" at bounding box center [258, 219] width 152 height 15
click at [219, 217] on input "text" at bounding box center [258, 219] width 152 height 15
click at [207, 218] on input "text" at bounding box center [258, 219] width 152 height 15
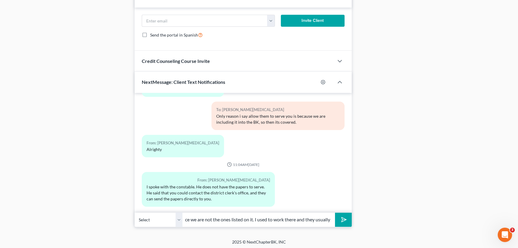
scroll to position [0, 165]
click at [335, 212] on button "submit" at bounding box center [343, 219] width 16 height 14
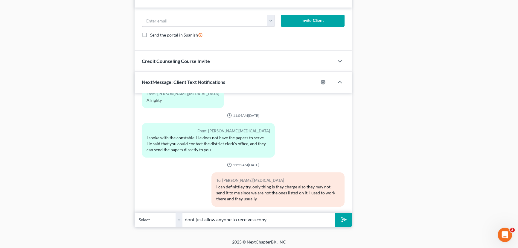
click at [335, 212] on button "submit" at bounding box center [343, 219] width 16 height 14
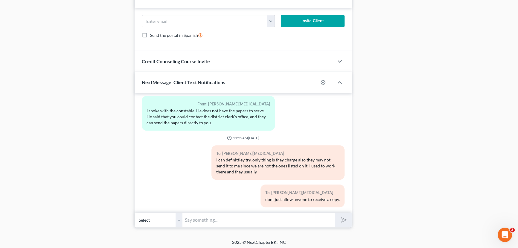
scroll to position [515, 0]
click at [198, 215] on input "text" at bounding box center [258, 219] width 152 height 15
drag, startPoint x: 265, startPoint y: 218, endPoint x: 171, endPoint y: 218, distance: 93.6
click at [172, 218] on div "Select [PHONE_NUMBER] - [PERSON_NAME][MEDICAL_DATA] [PHONE_NUMBER] - [PERSON_NA…" at bounding box center [243, 219] width 217 height 14
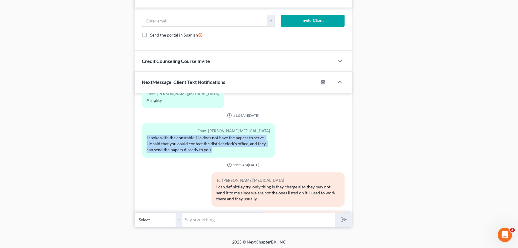
drag, startPoint x: 216, startPoint y: 141, endPoint x: 146, endPoint y: 128, distance: 70.5
click at [146, 135] on div "I spoke with the constable. He does not have the papers to serve. He said that …" at bounding box center [207, 144] width 123 height 18
copy div "I spoke with the constable. He does not have the papers to serve. He said that …"
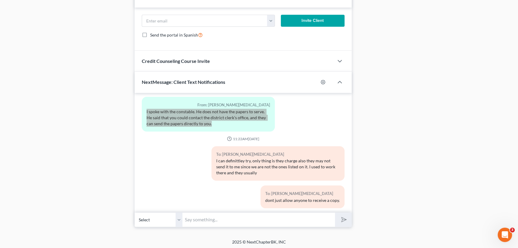
scroll to position [458, 0]
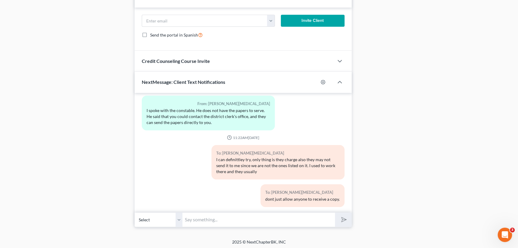
click at [274, 216] on input "text" at bounding box center [258, 219] width 152 height 15
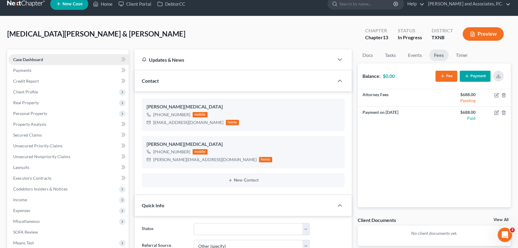
scroll to position [0, 0]
